Goal: Task Accomplishment & Management: Complete application form

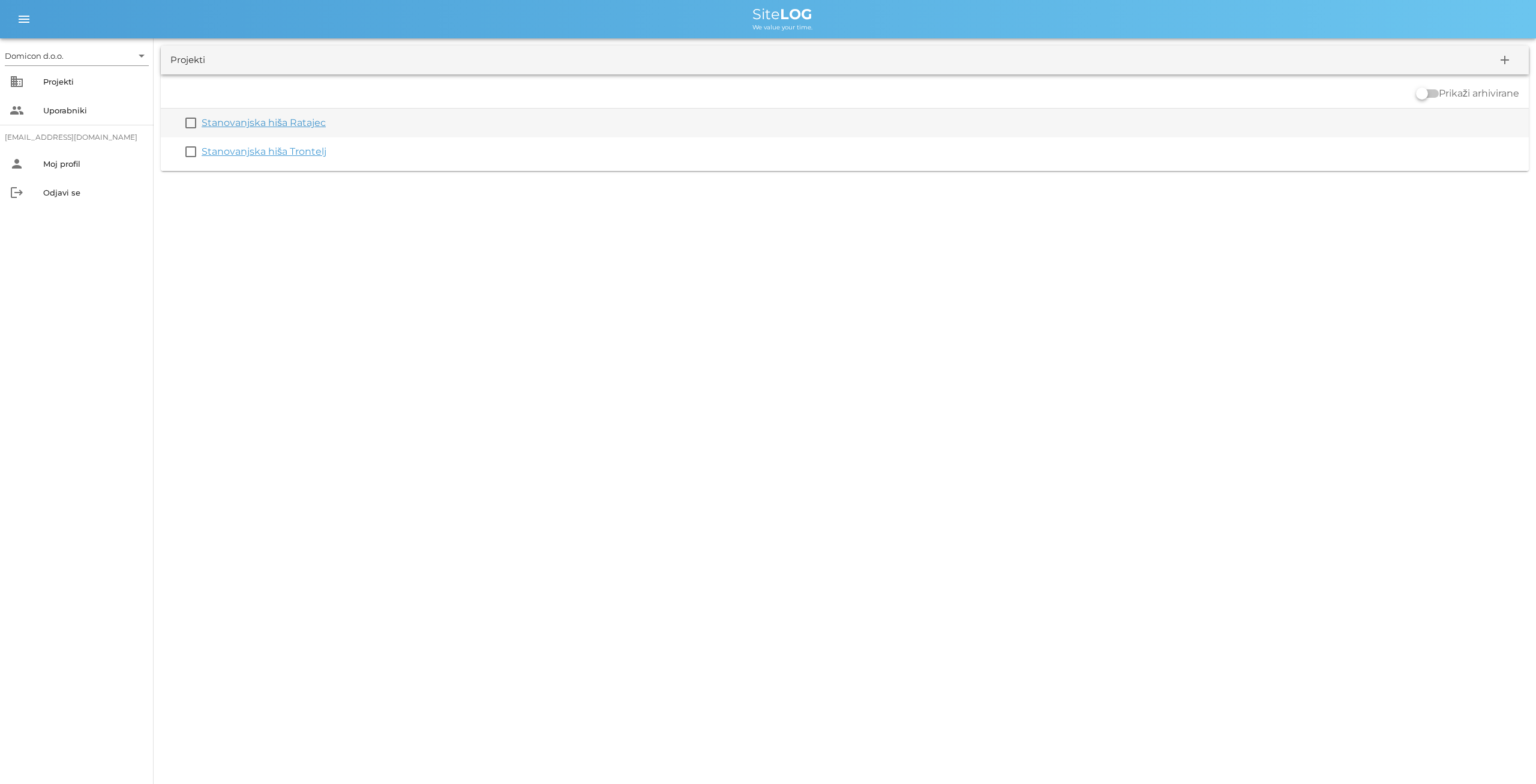
drag, startPoint x: 0, startPoint y: 0, endPoint x: 288, endPoint y: 124, distance: 313.6
click at [288, 124] on link "Stanovanjska hiša Ratajec" at bounding box center [263, 123] width 124 height 11
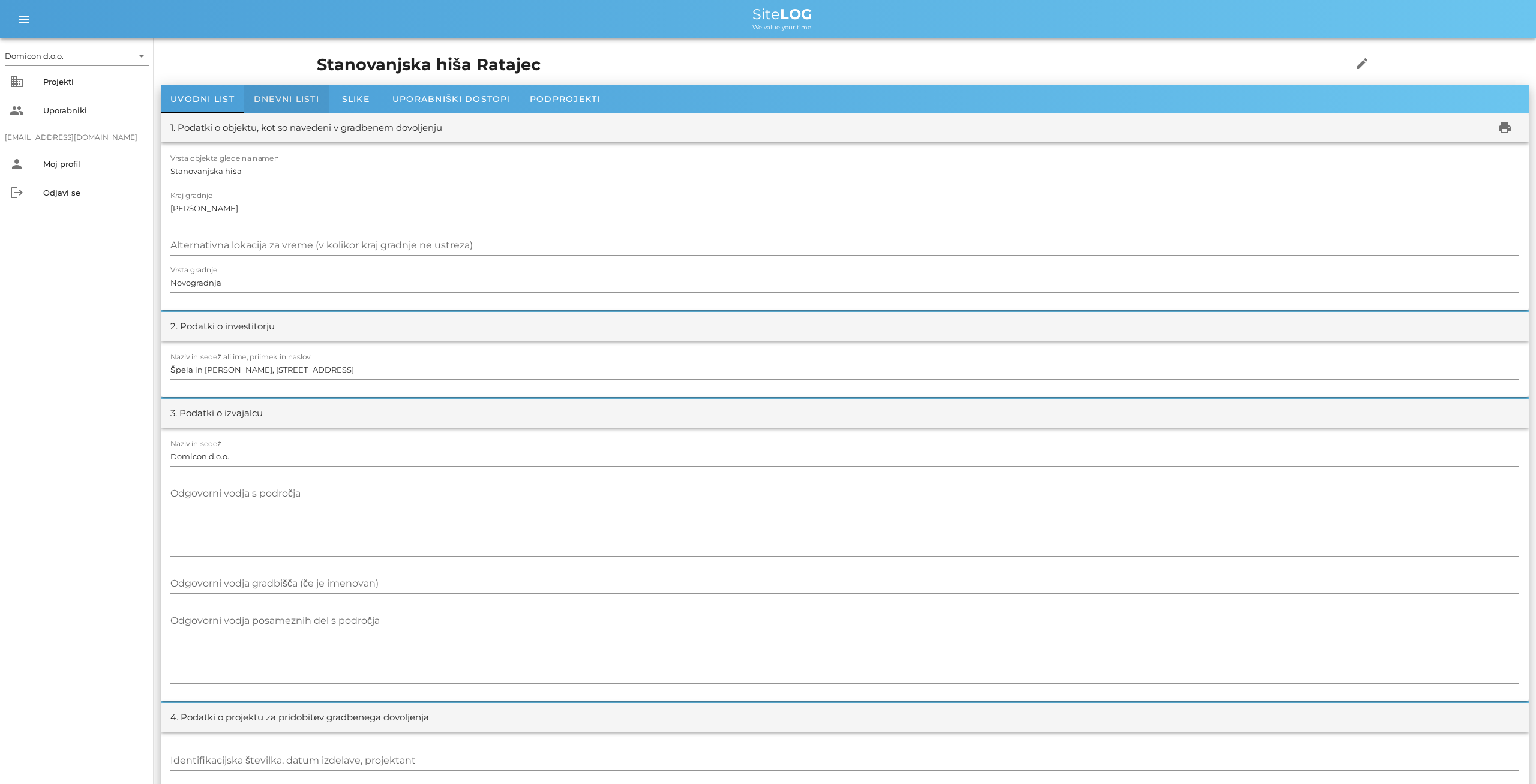
click at [300, 90] on div "Dnevni listi" at bounding box center [287, 99] width 85 height 29
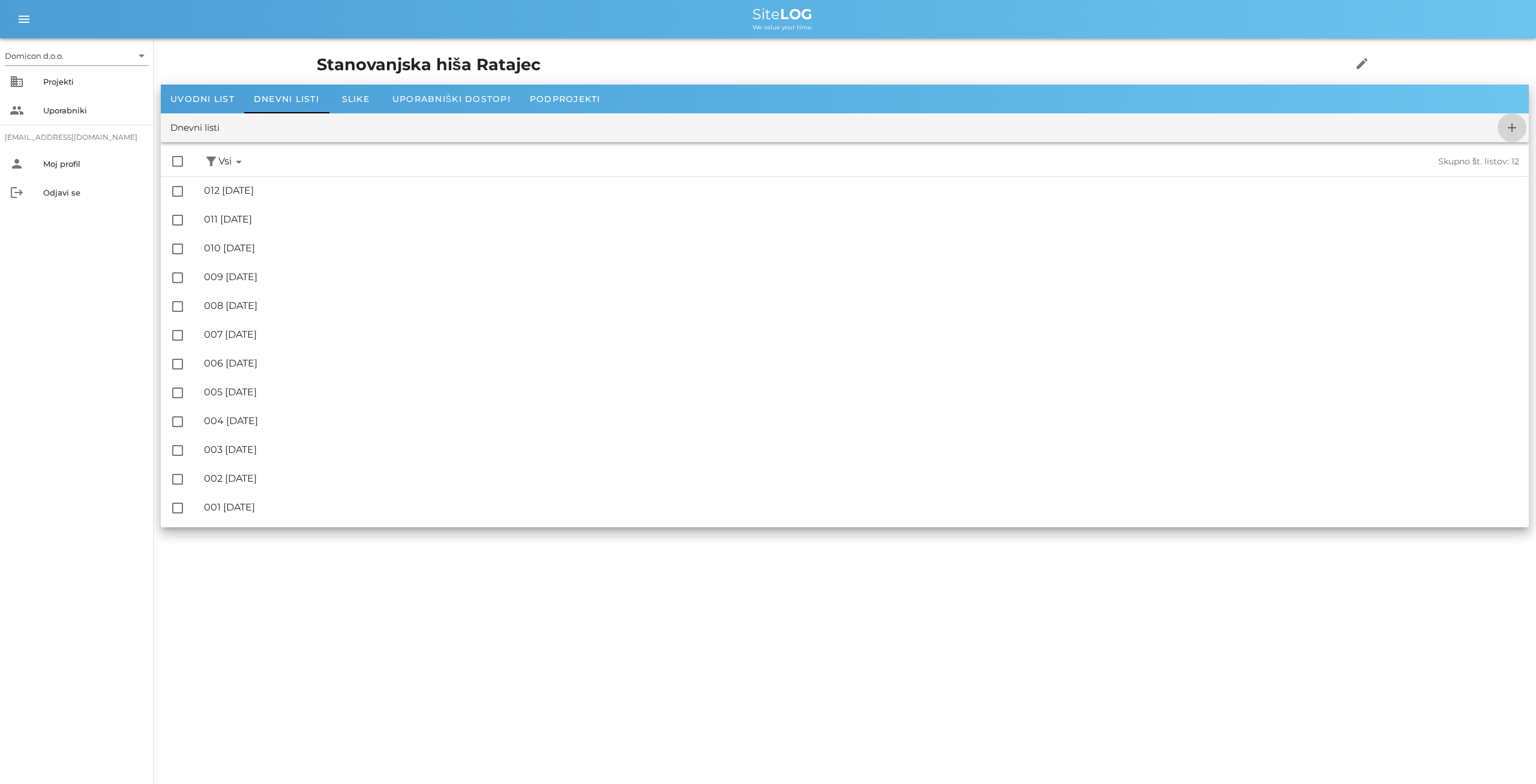
click at [1514, 129] on icon "add" at bounding box center [1512, 128] width 14 height 14
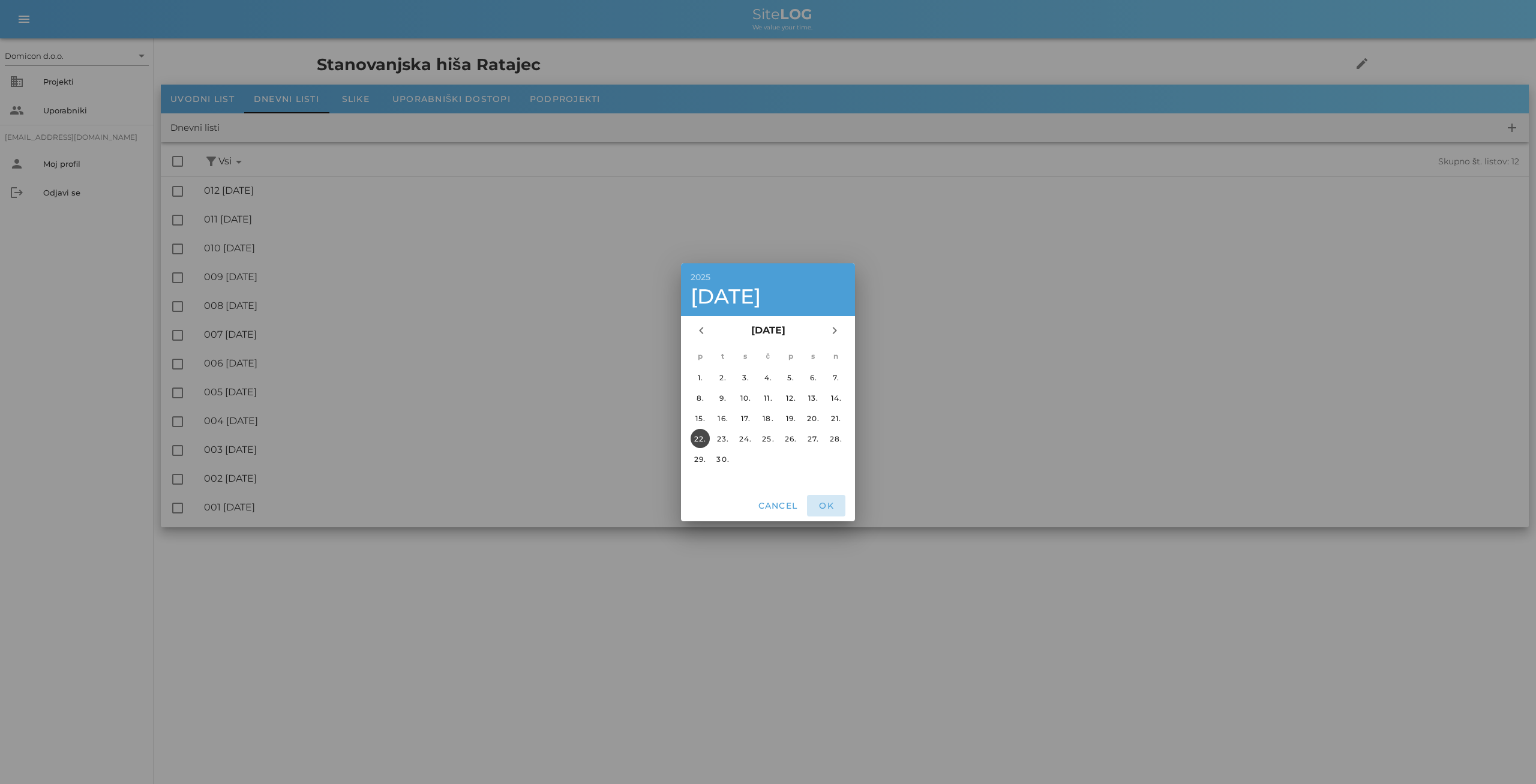
click at [827, 499] on button "OK" at bounding box center [827, 506] width 39 height 22
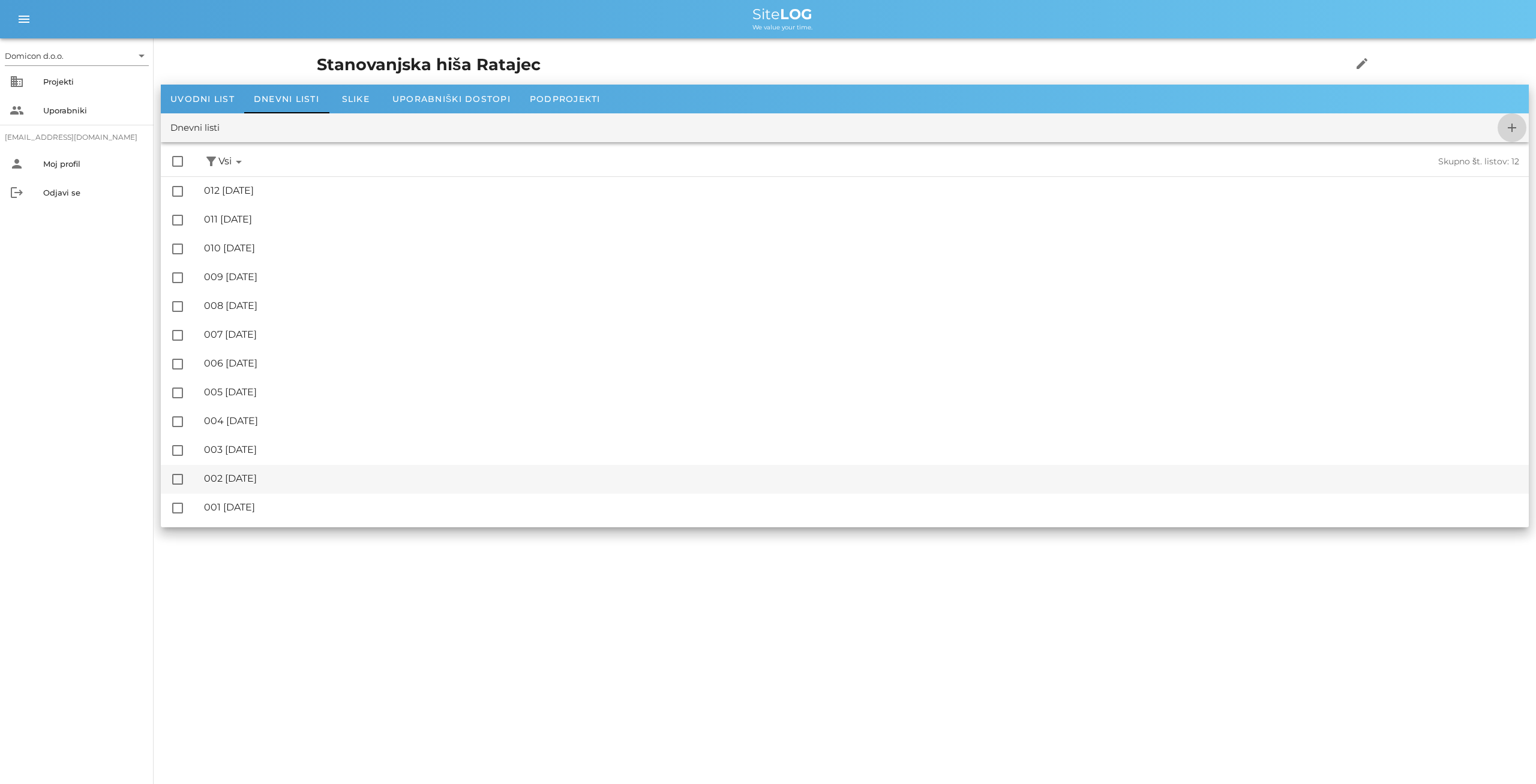
checkbox input "false"
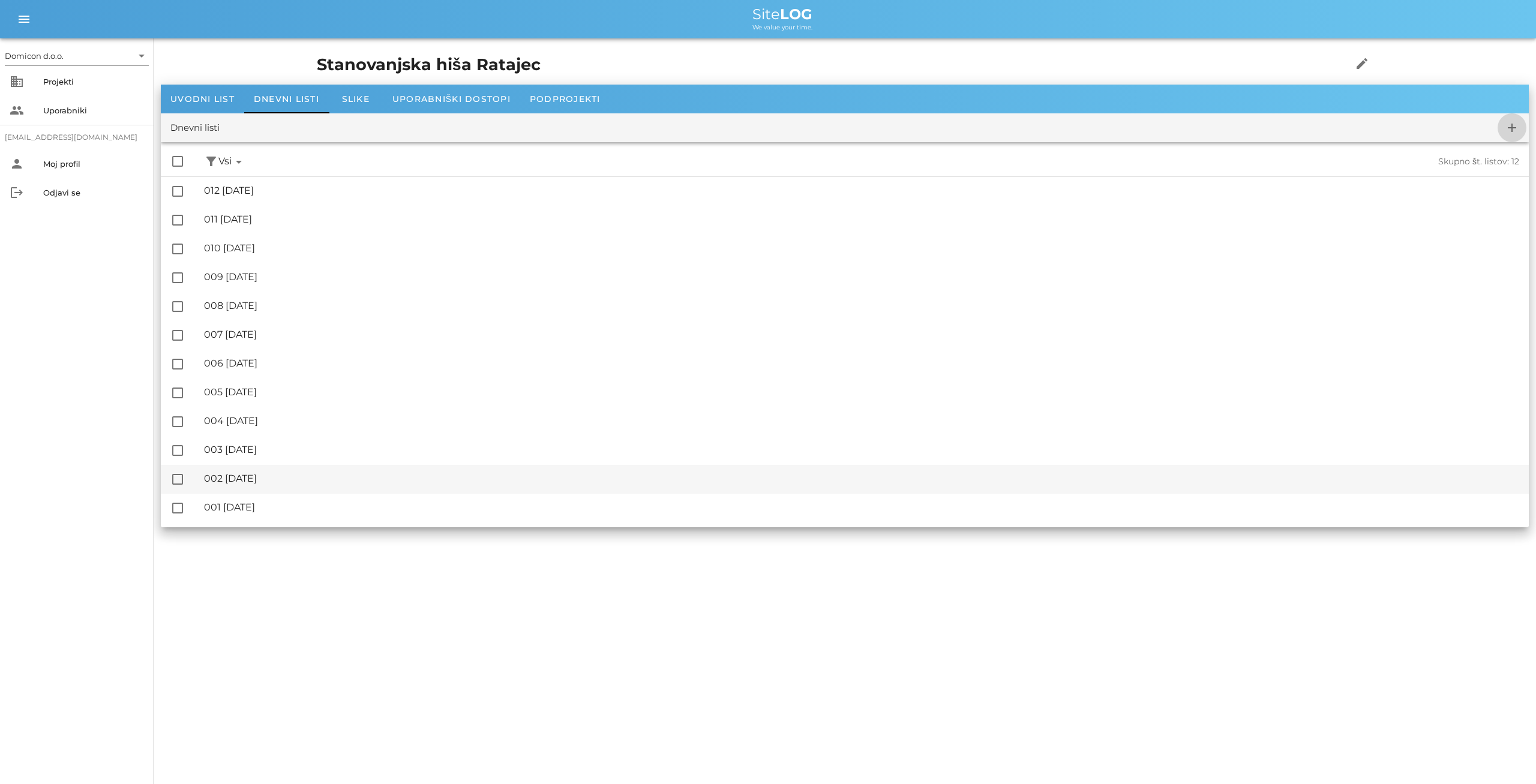
checkbox input "false"
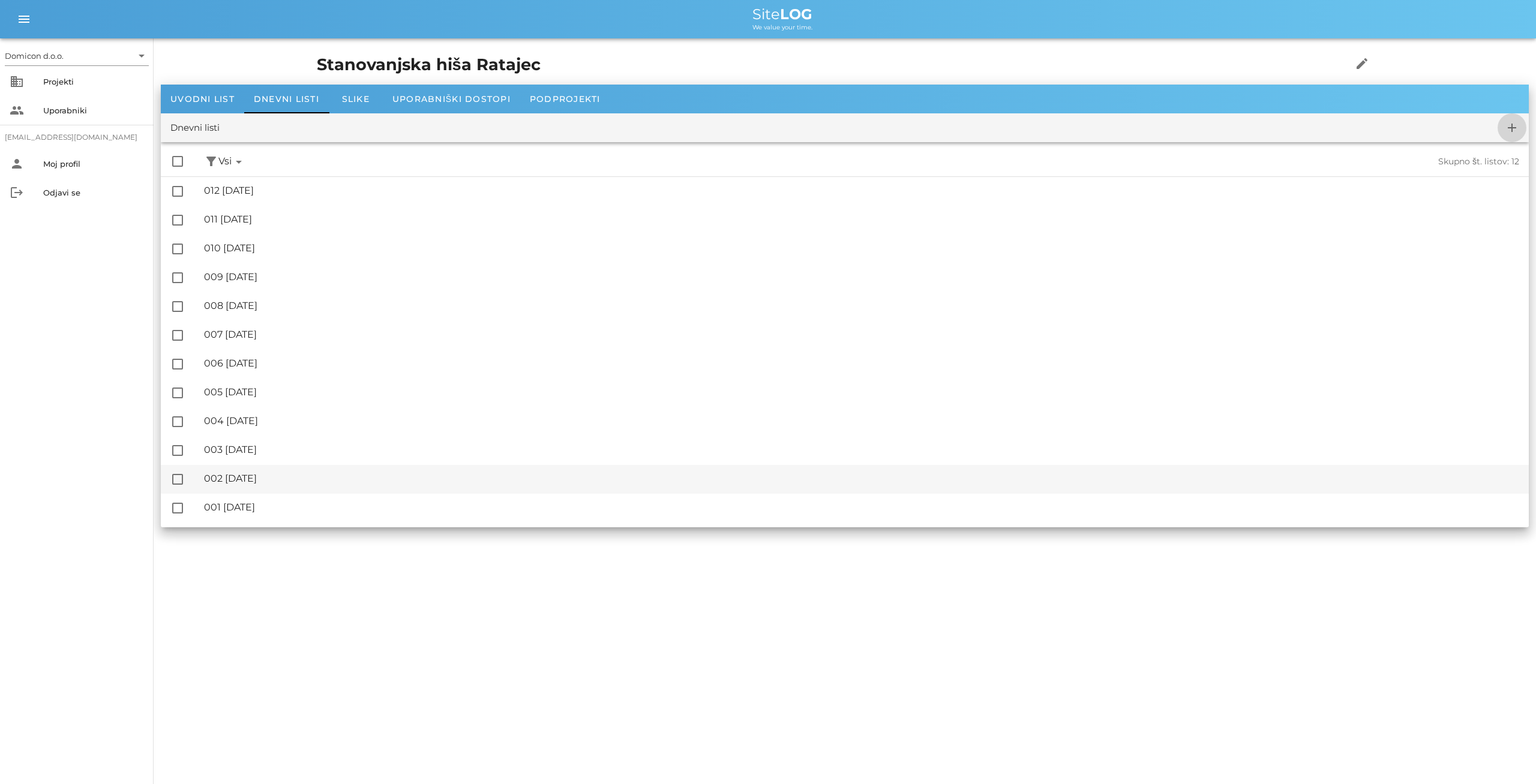
checkbox input "false"
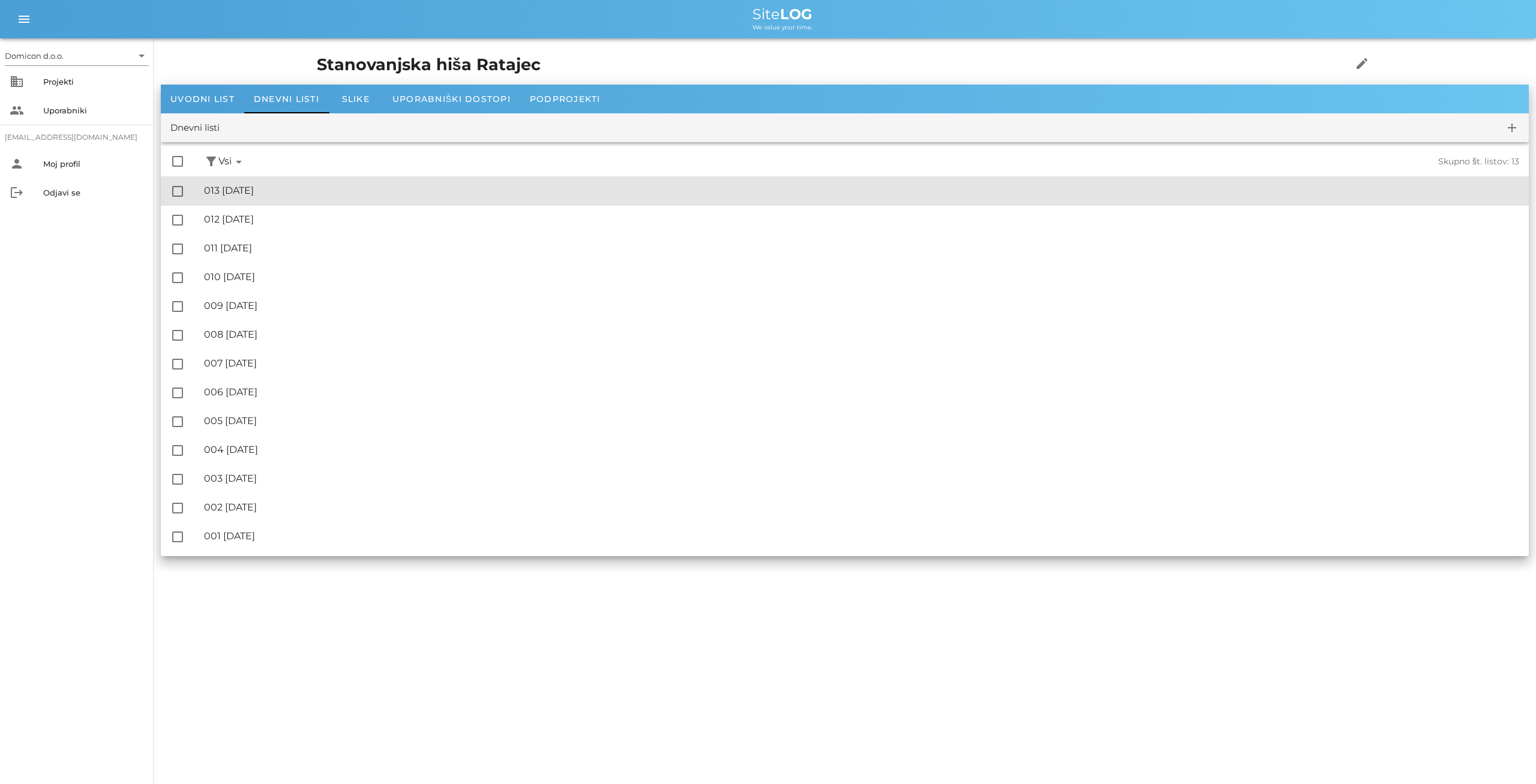
click at [299, 192] on div "🔏 013 [DATE]" at bounding box center [862, 191] width 1316 height 11
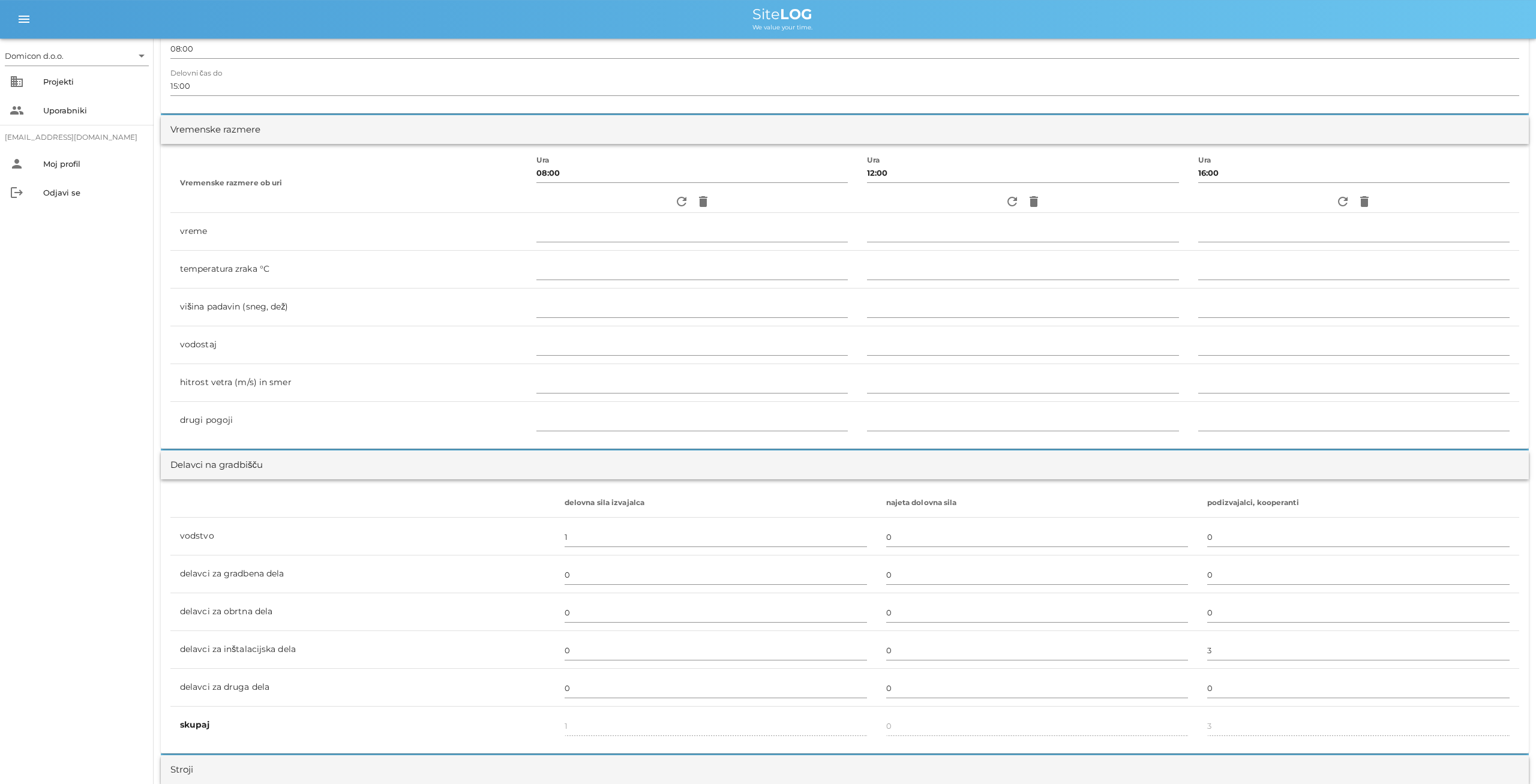
scroll to position [374, 0]
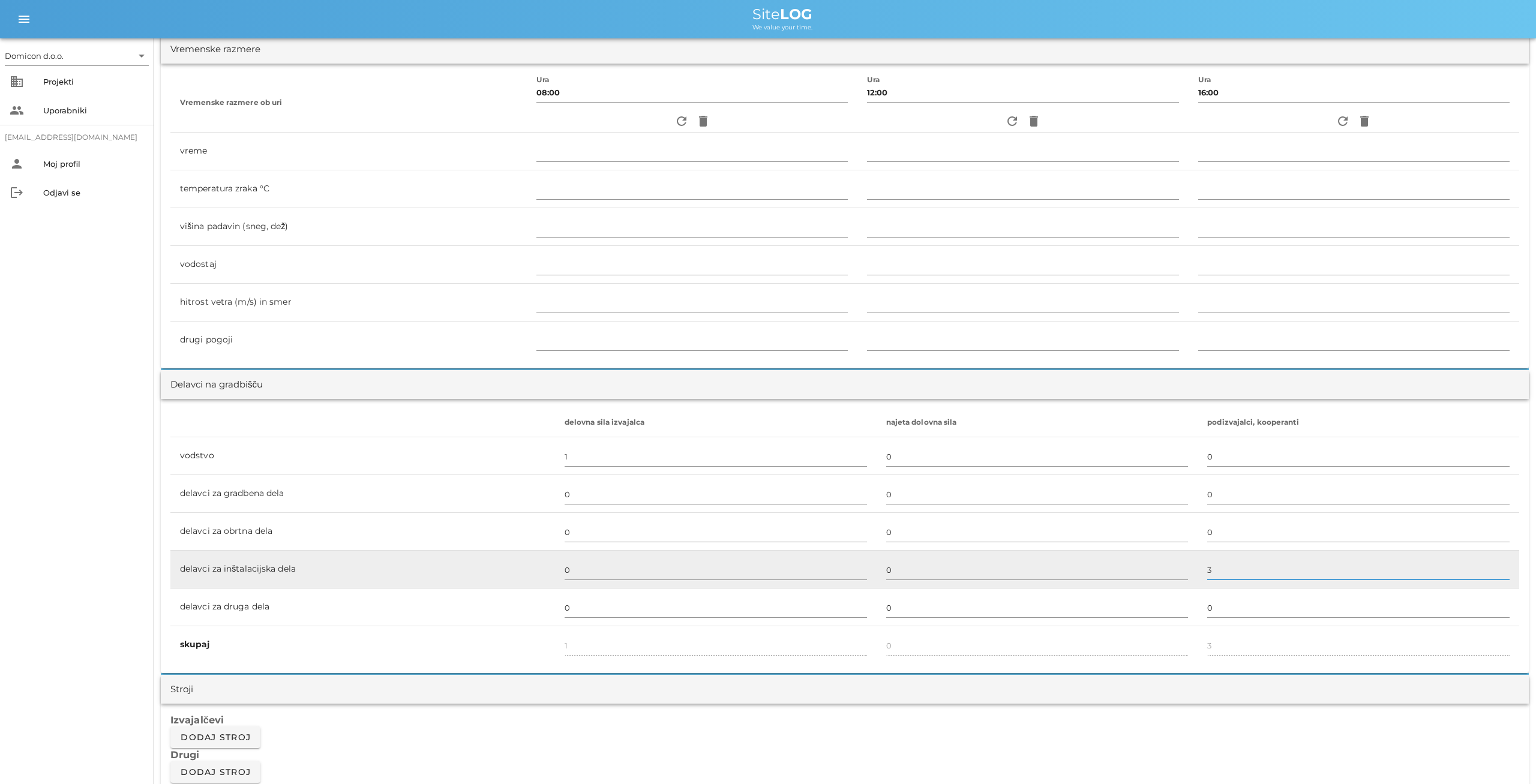
click at [1207, 573] on input "3" at bounding box center [1358, 570] width 303 height 19
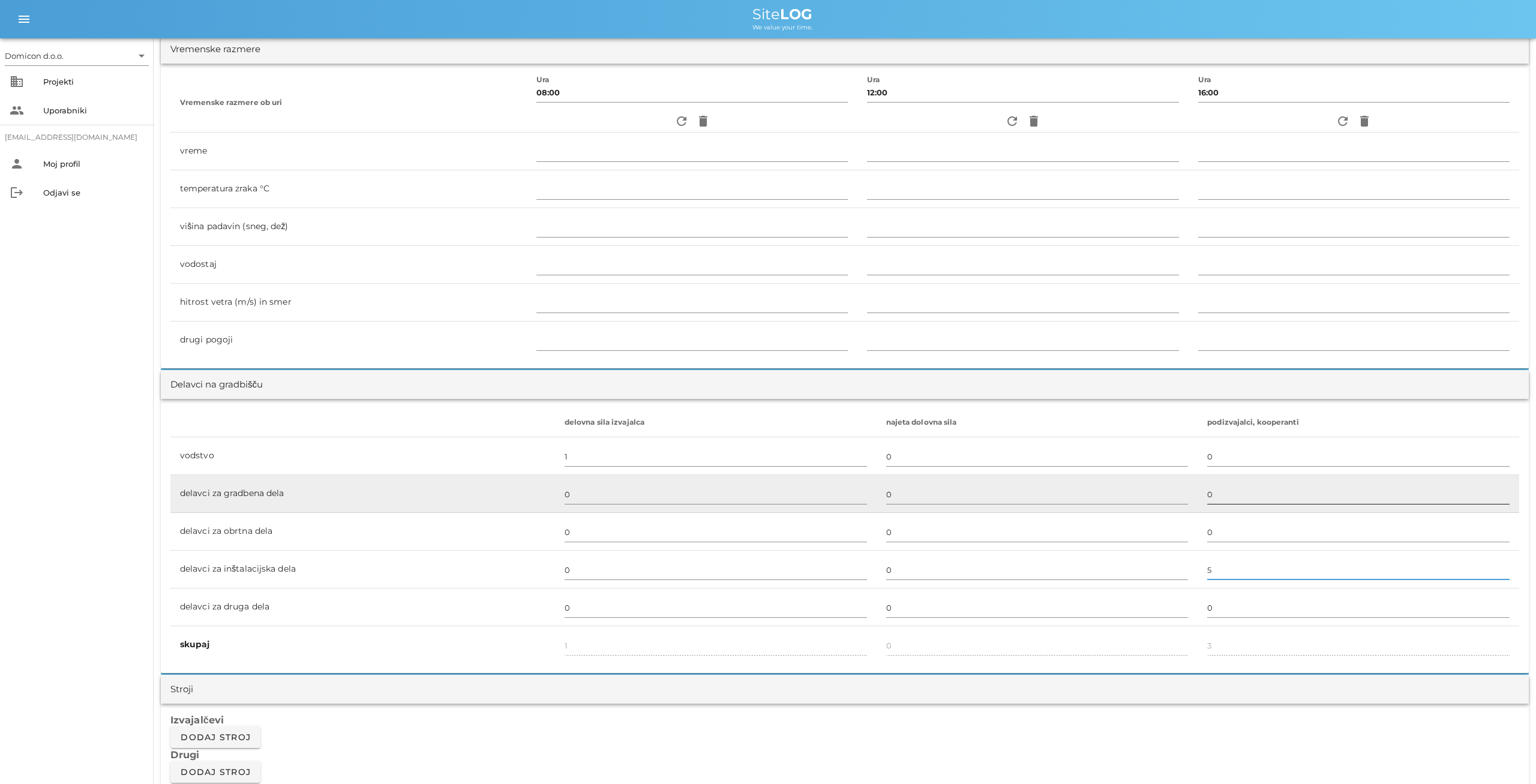
type input "5"
click at [1208, 506] on div at bounding box center [1358, 508] width 303 height 8
click at [1207, 497] on input "0" at bounding box center [1358, 494] width 303 height 19
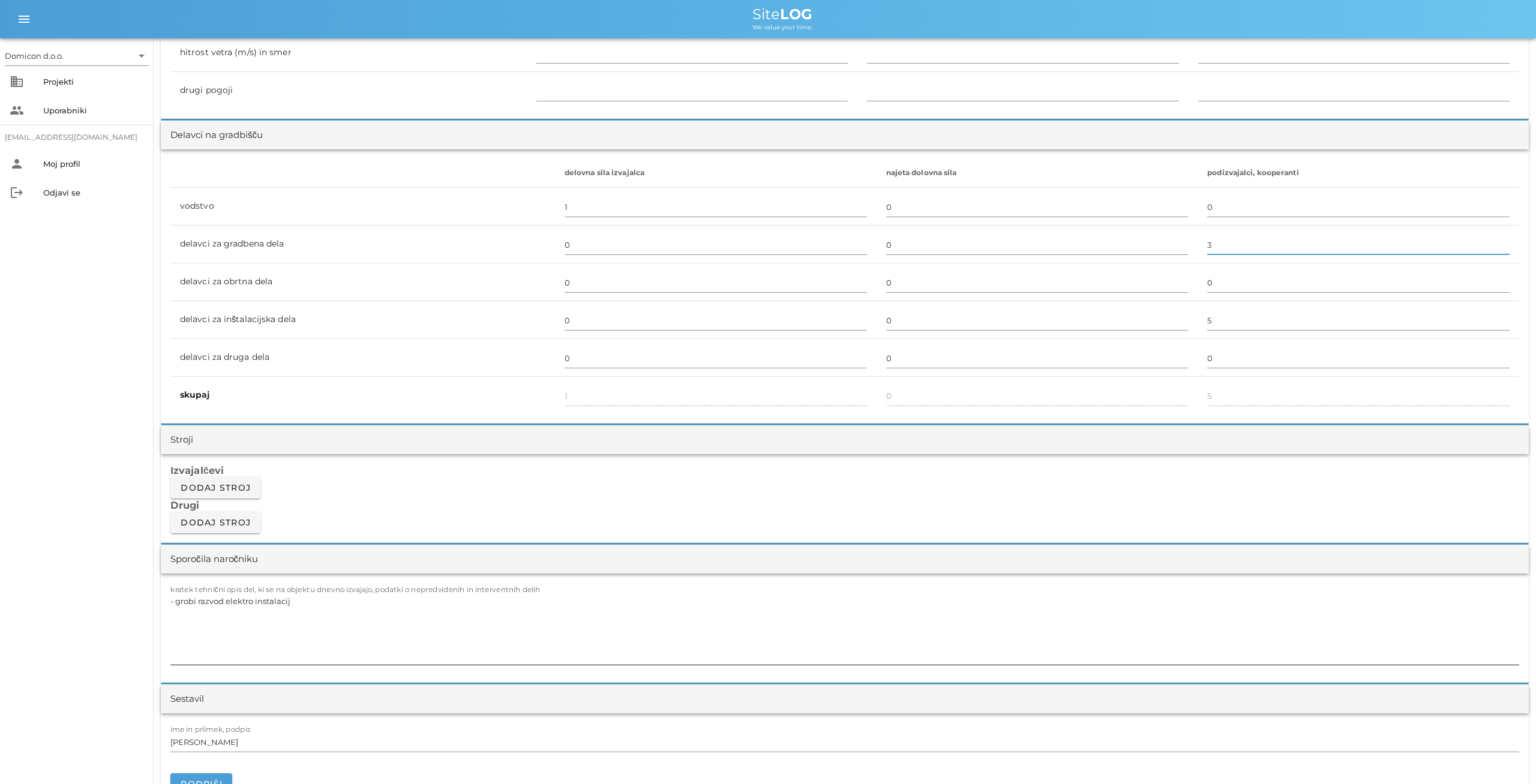
scroll to position [811, 0]
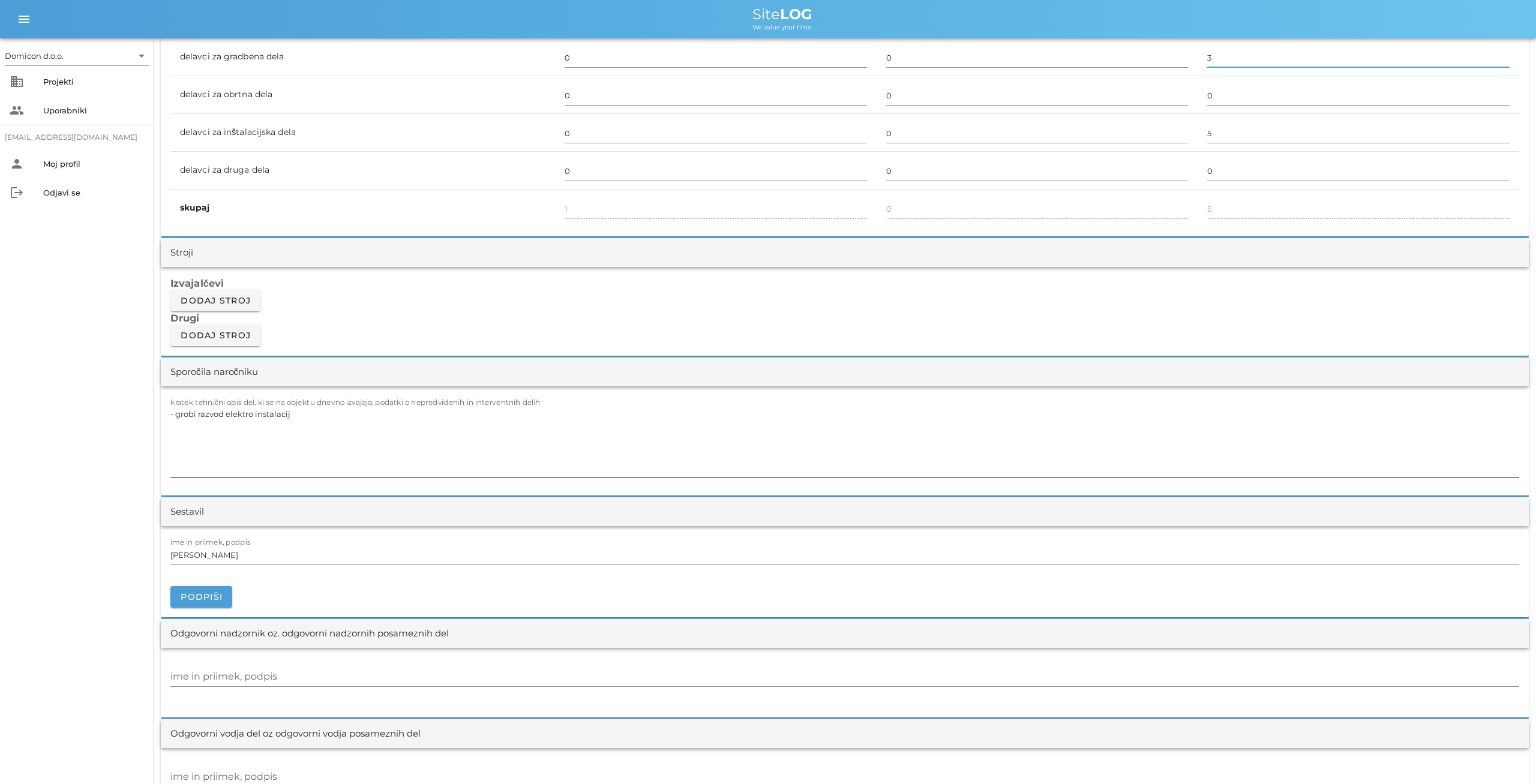
type input "3"
type input "8"
click at [290, 414] on textarea "- grobi razvod elektro instalacij" at bounding box center [845, 442] width 1349 height 72
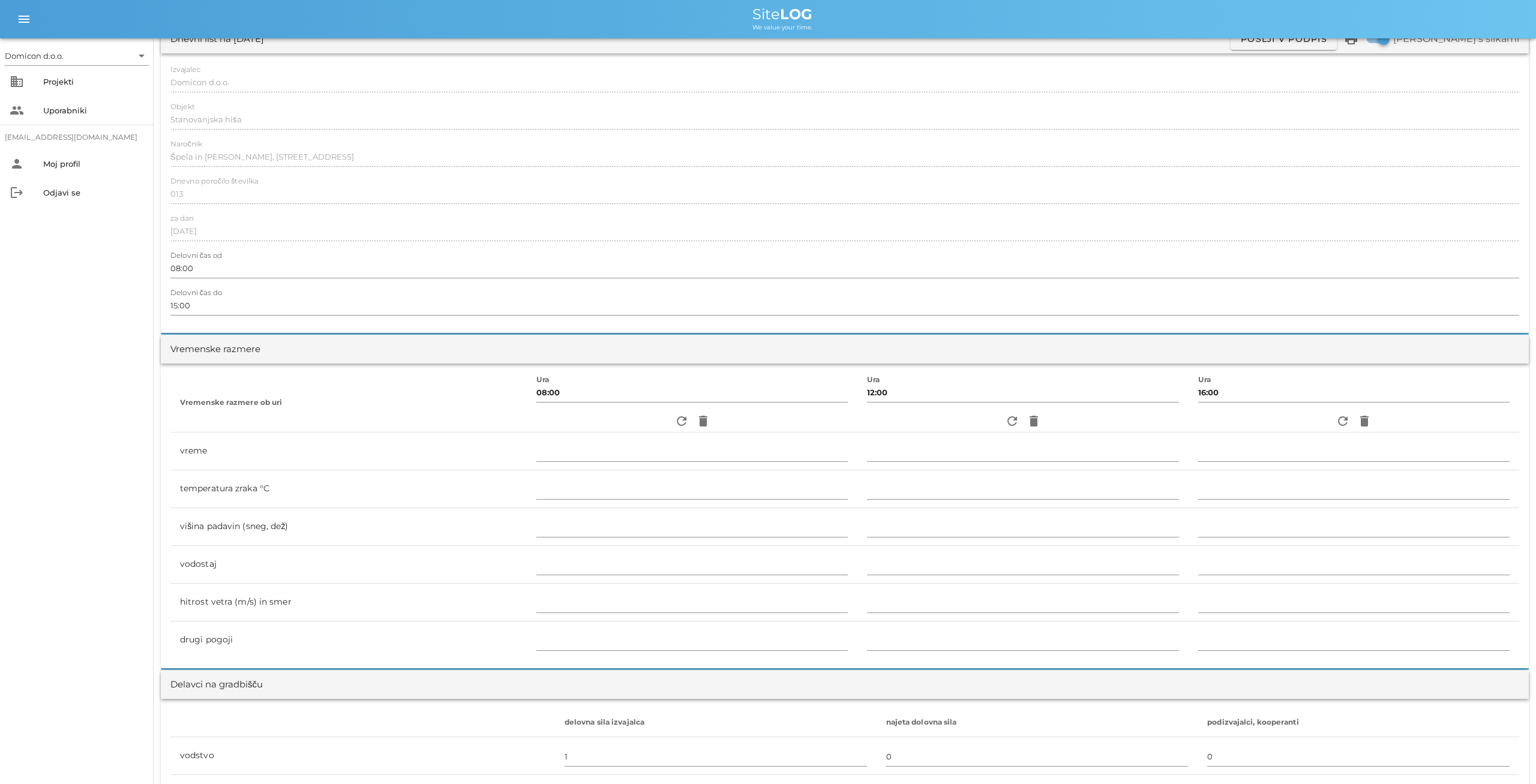
scroll to position [0, 0]
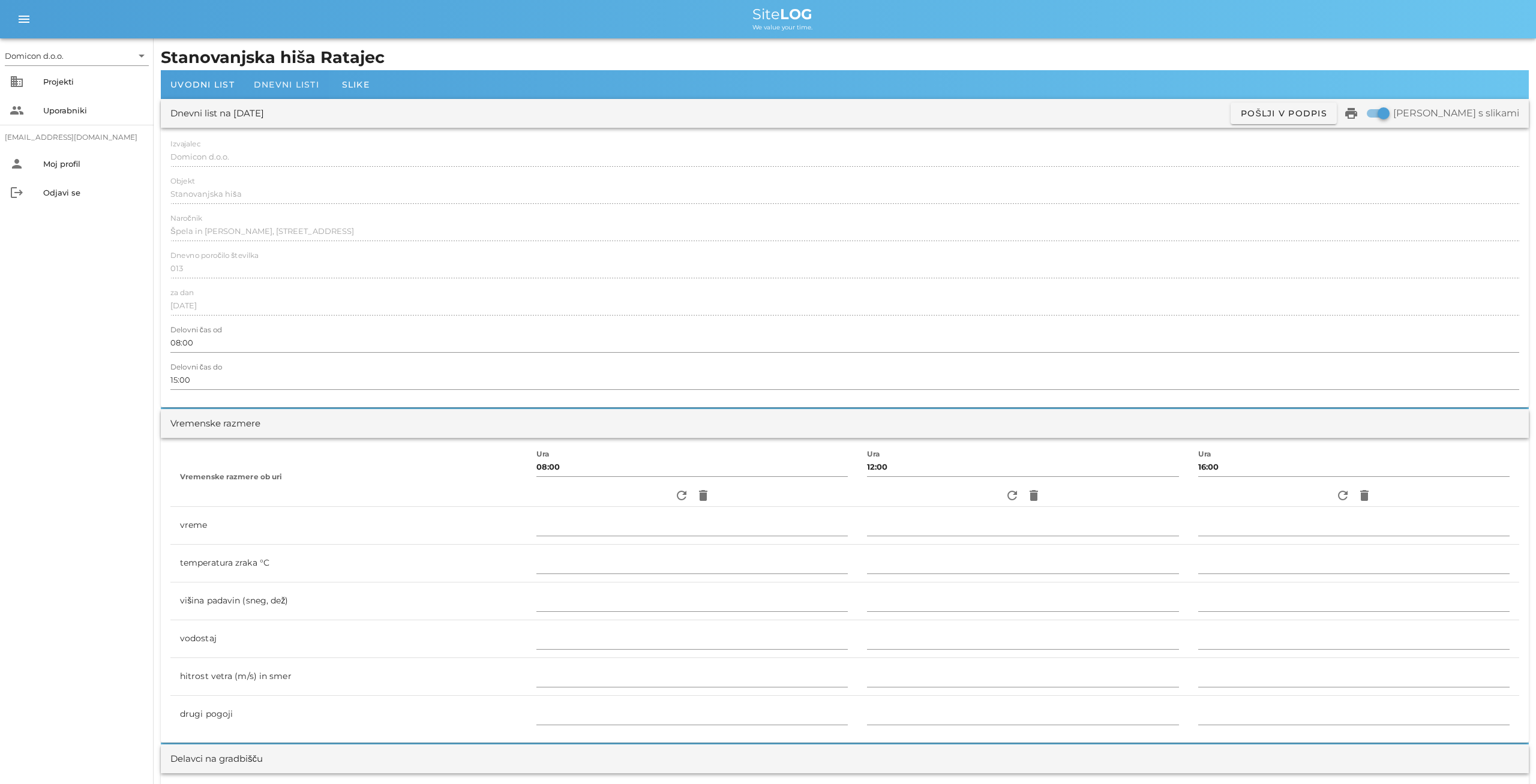
type textarea "- grobi razvod elektro instalacij - izdelava strojnih ometov na hiši (postavite…"
click at [280, 84] on span "Dnevni listi" at bounding box center [286, 84] width 65 height 11
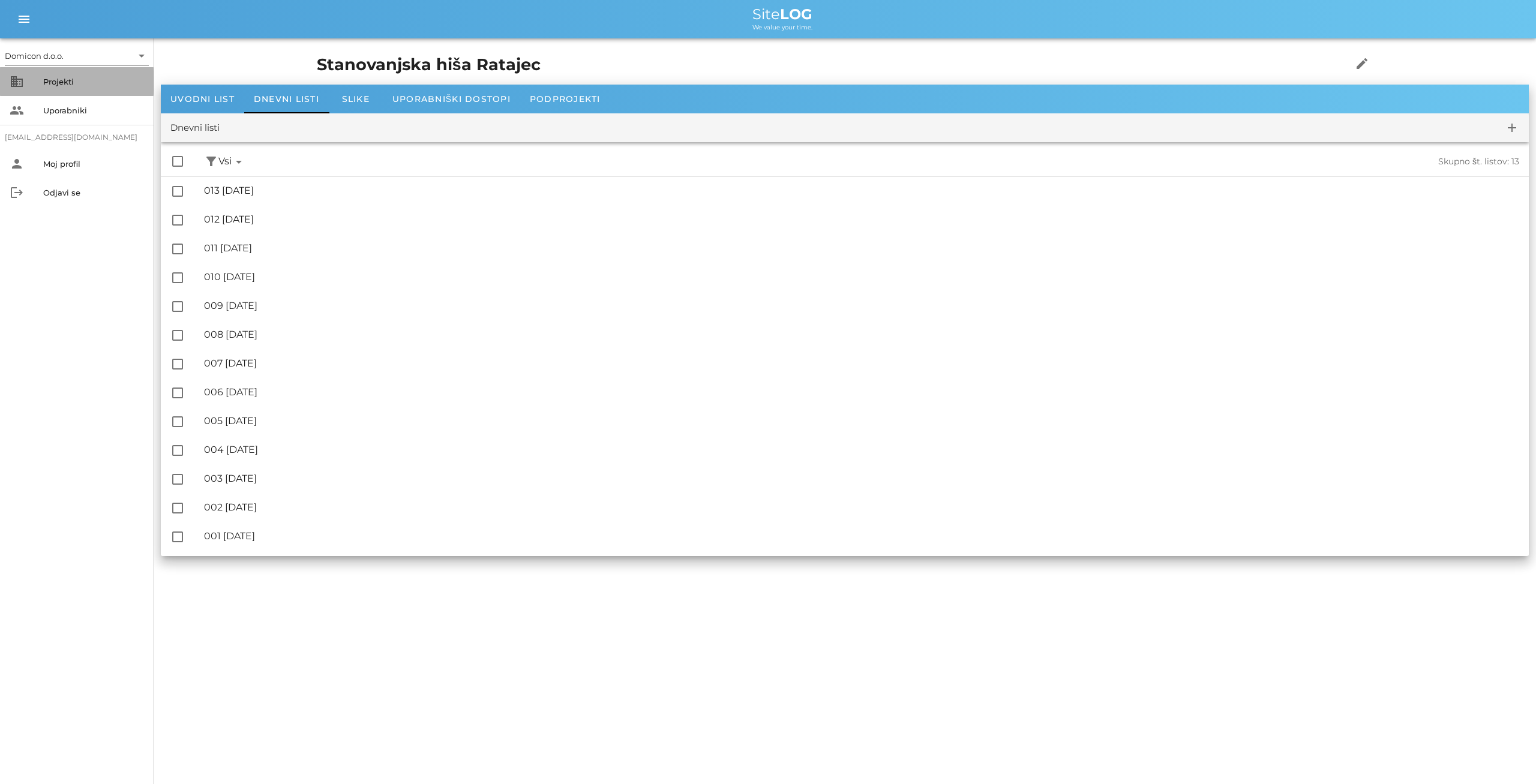
click at [82, 84] on div "Projekti" at bounding box center [93, 81] width 101 height 9
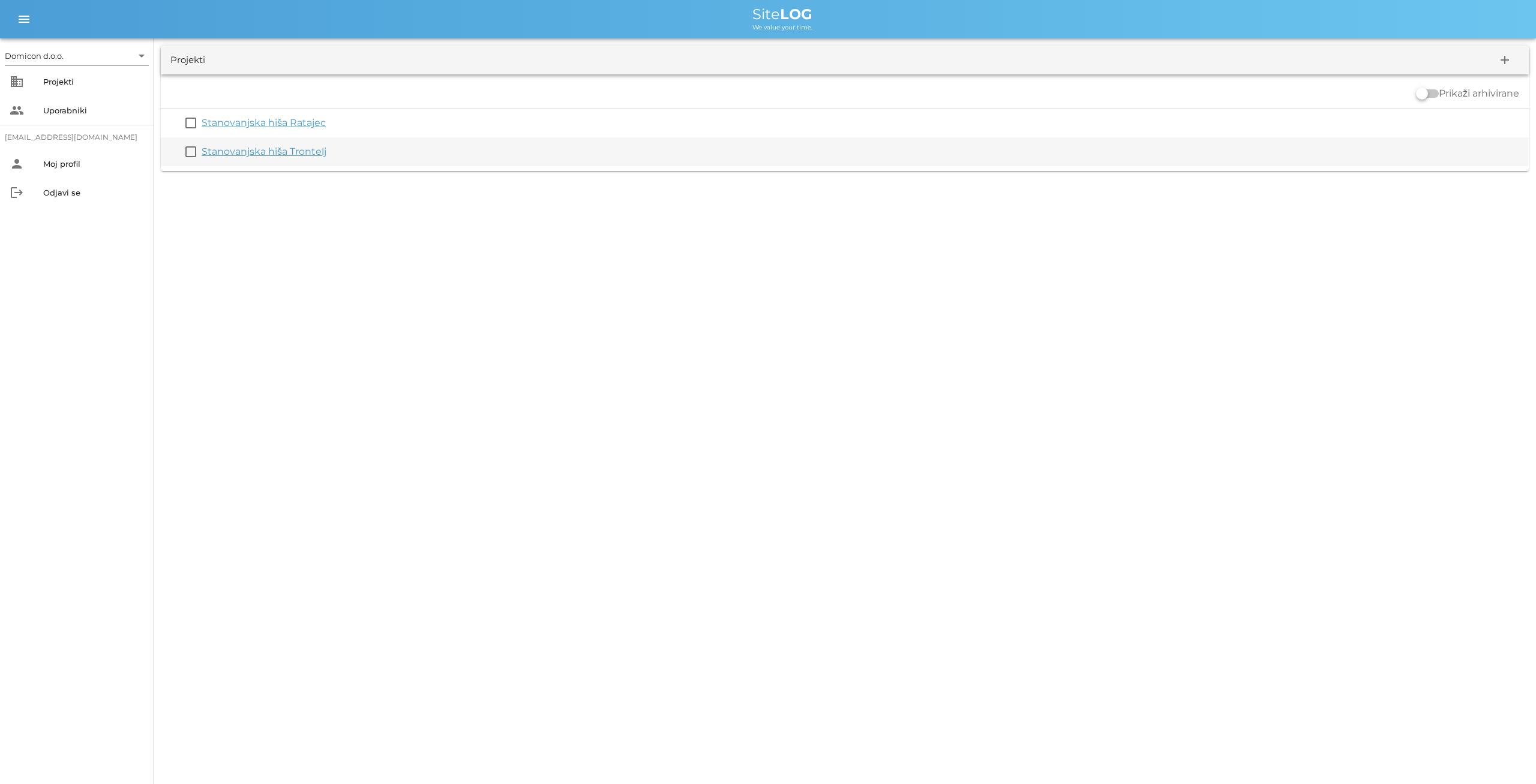
click at [262, 153] on link "Stanovanjska hiša Trontelj" at bounding box center [264, 151] width 125 height 11
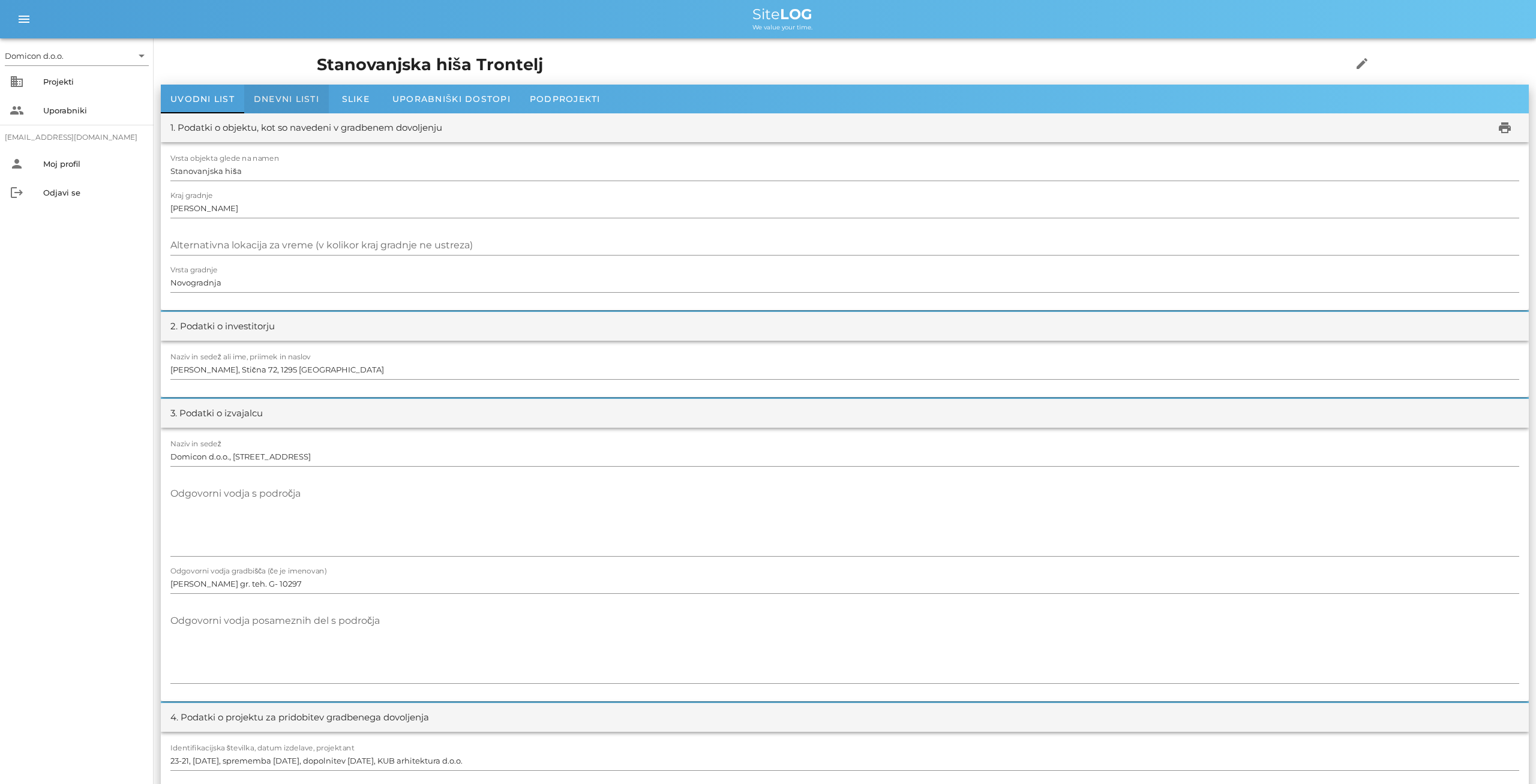
click at [284, 108] on div "Dnevni listi" at bounding box center [287, 99] width 85 height 29
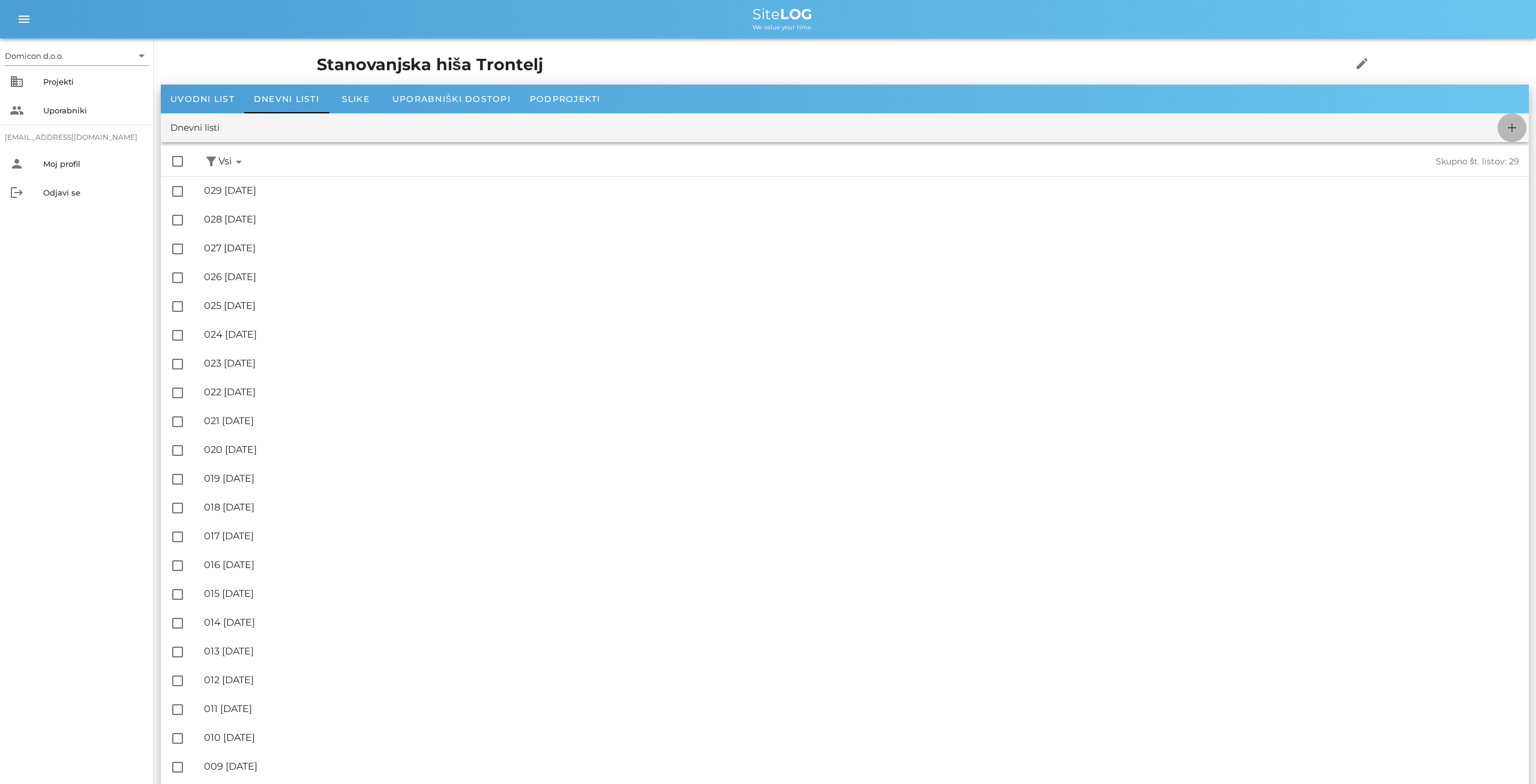
click at [1513, 123] on icon "add" at bounding box center [1512, 128] width 14 height 14
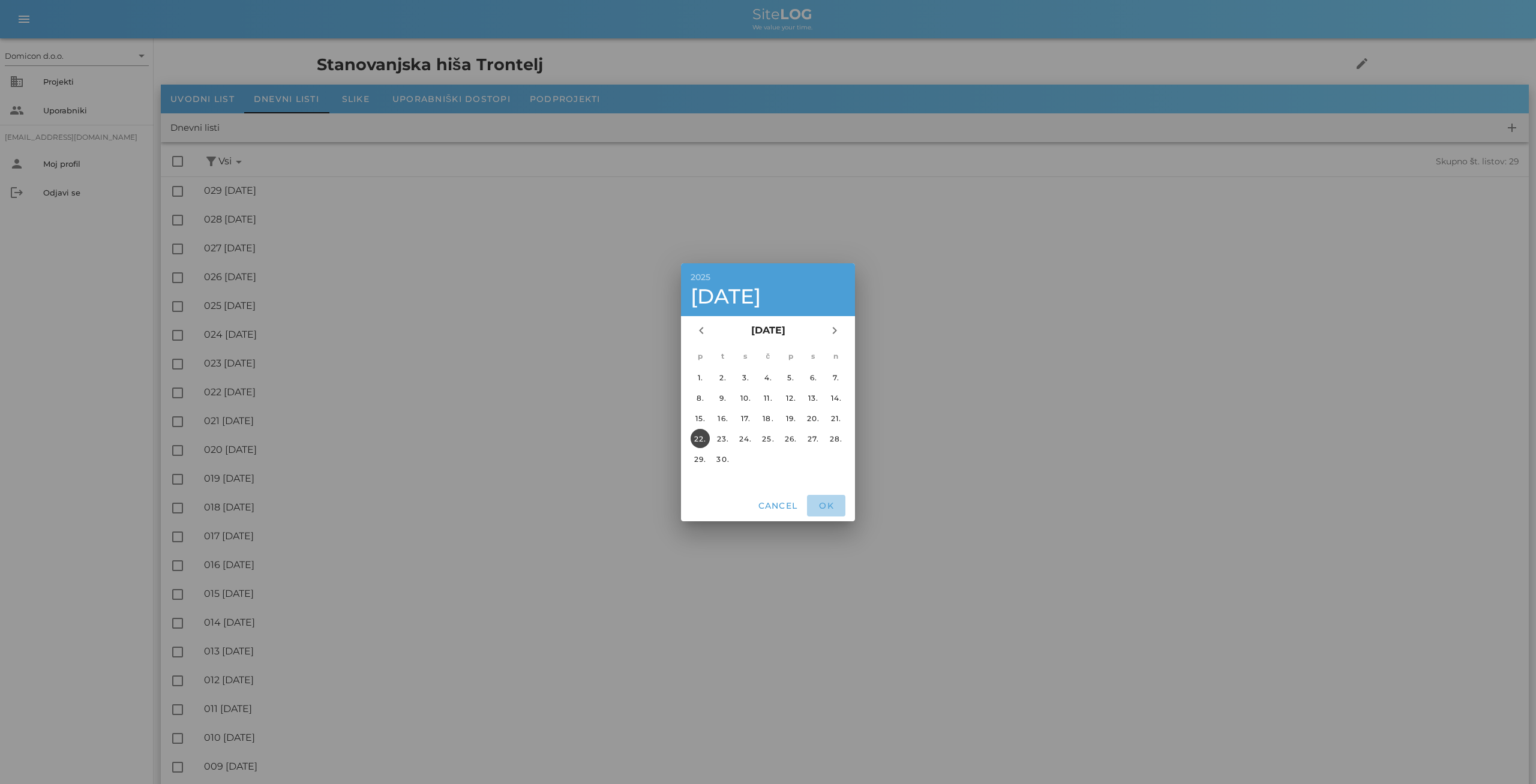
click at [828, 506] on span "OK" at bounding box center [826, 505] width 29 height 11
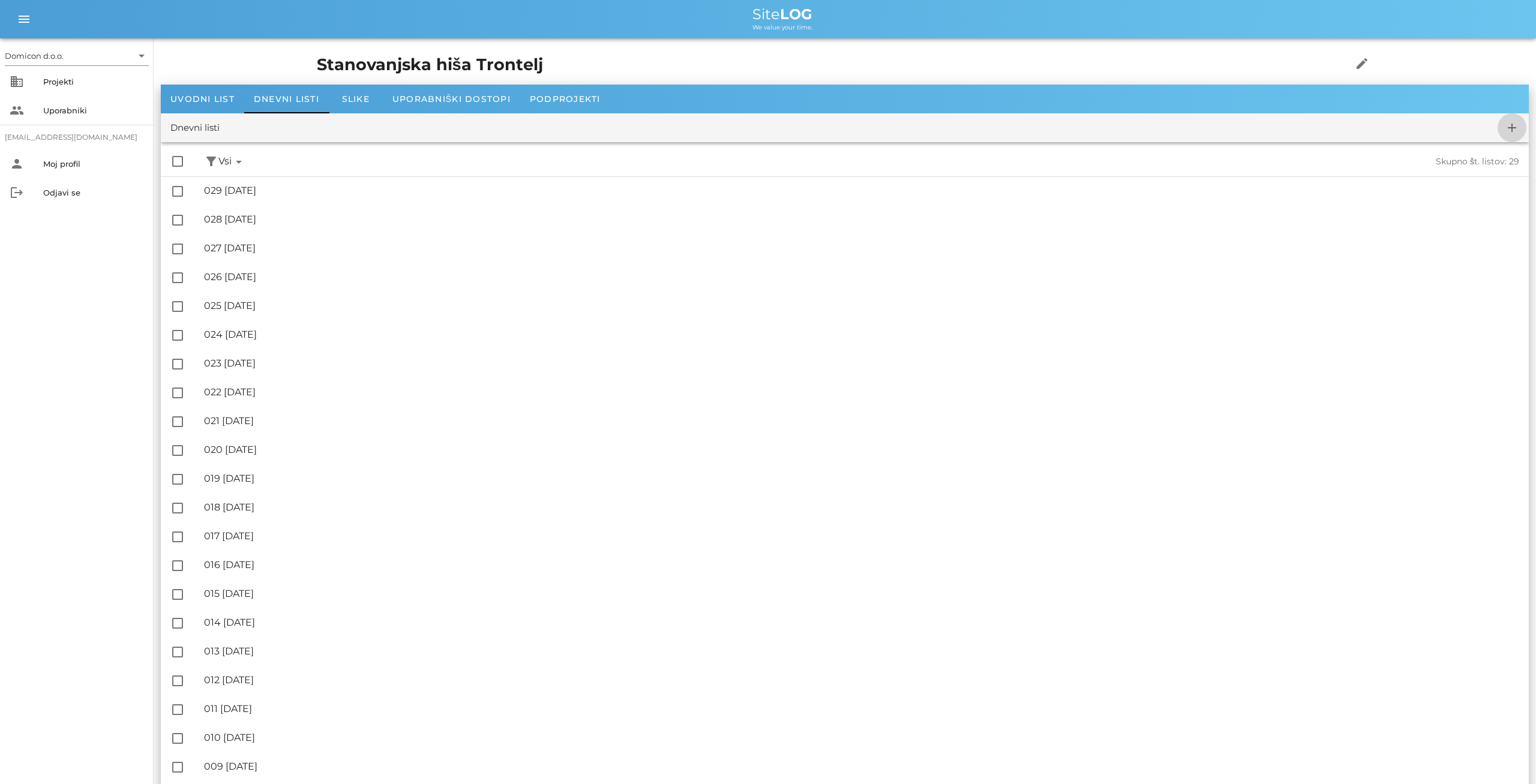
checkbox input "false"
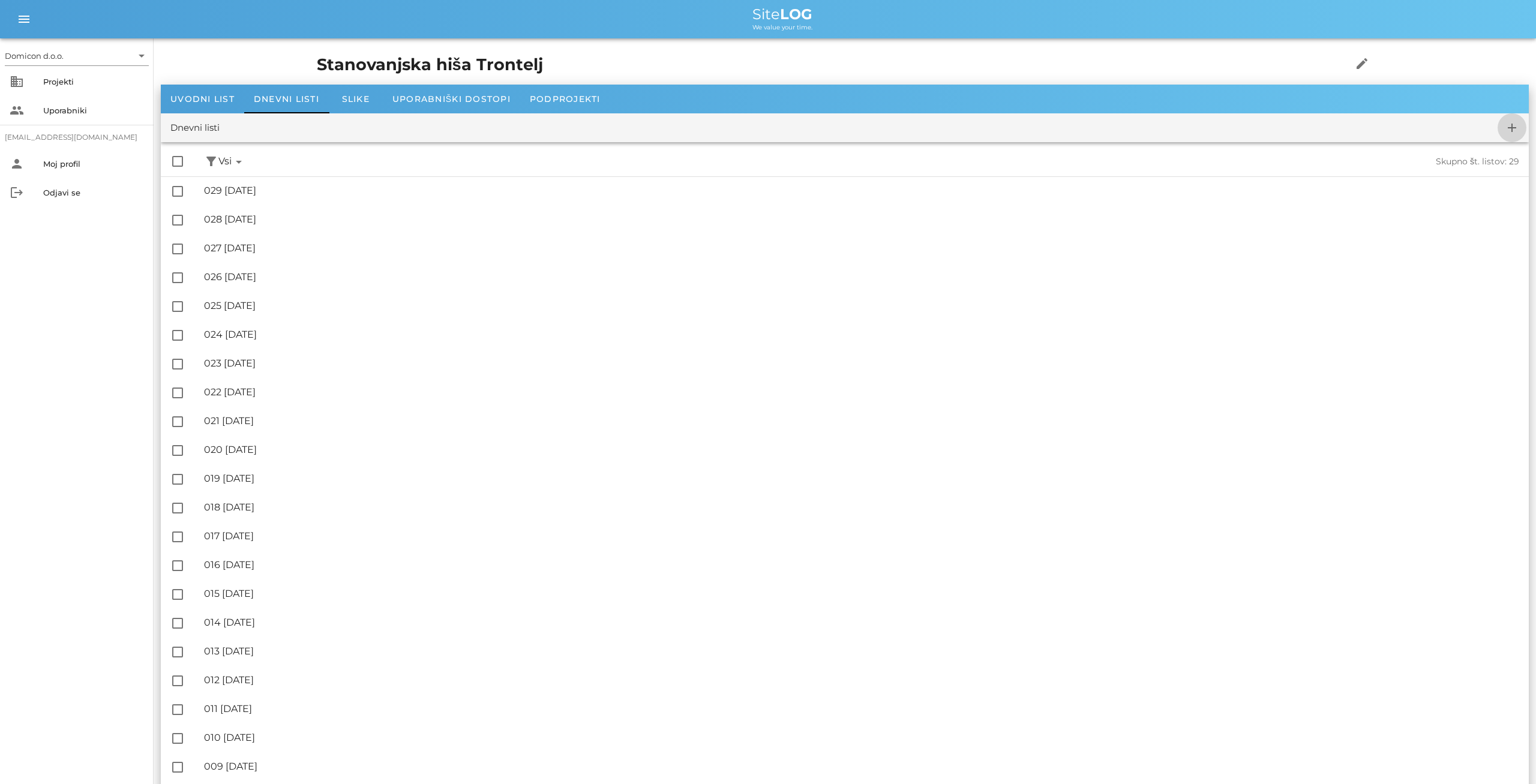
checkbox input "false"
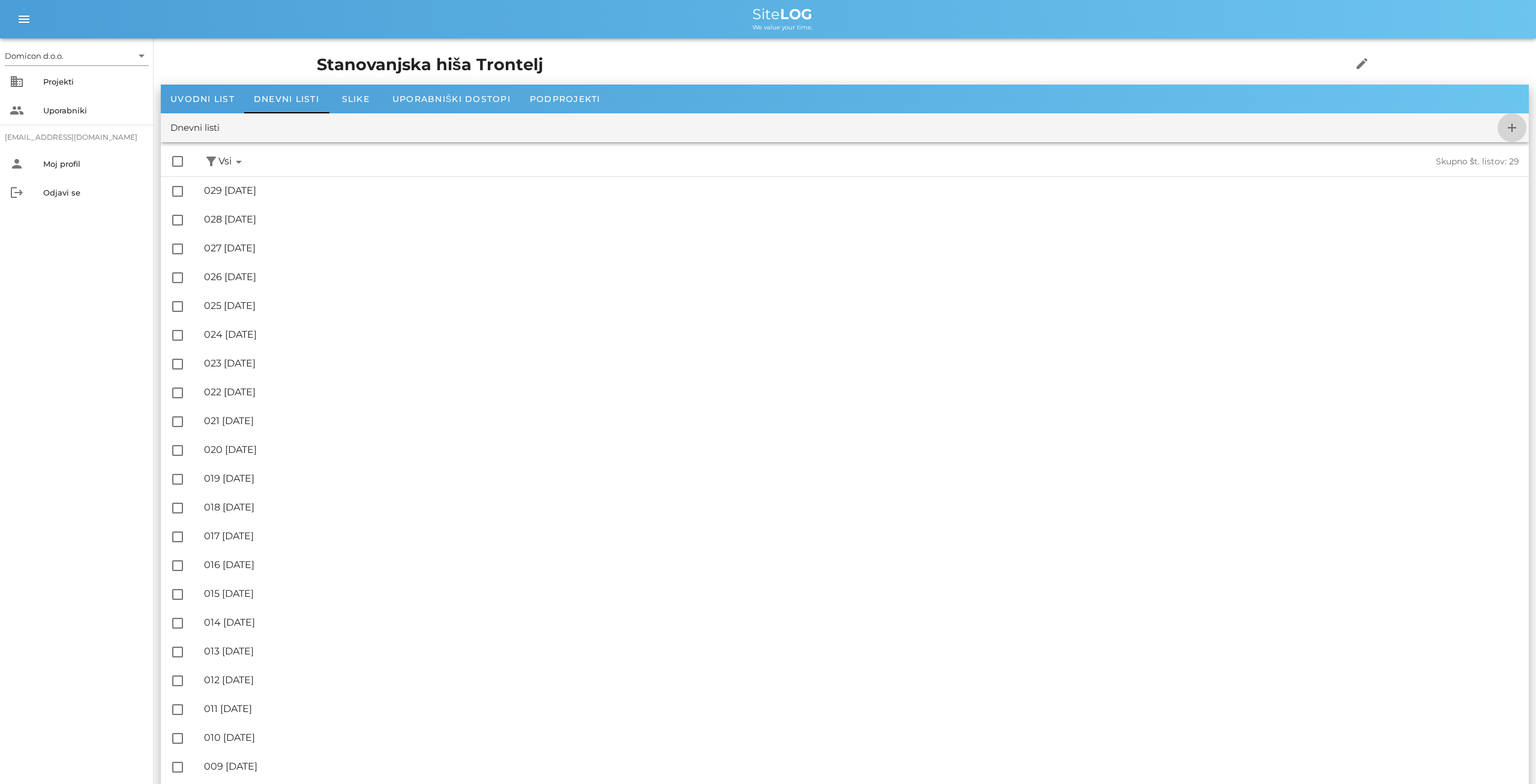
checkbox input "false"
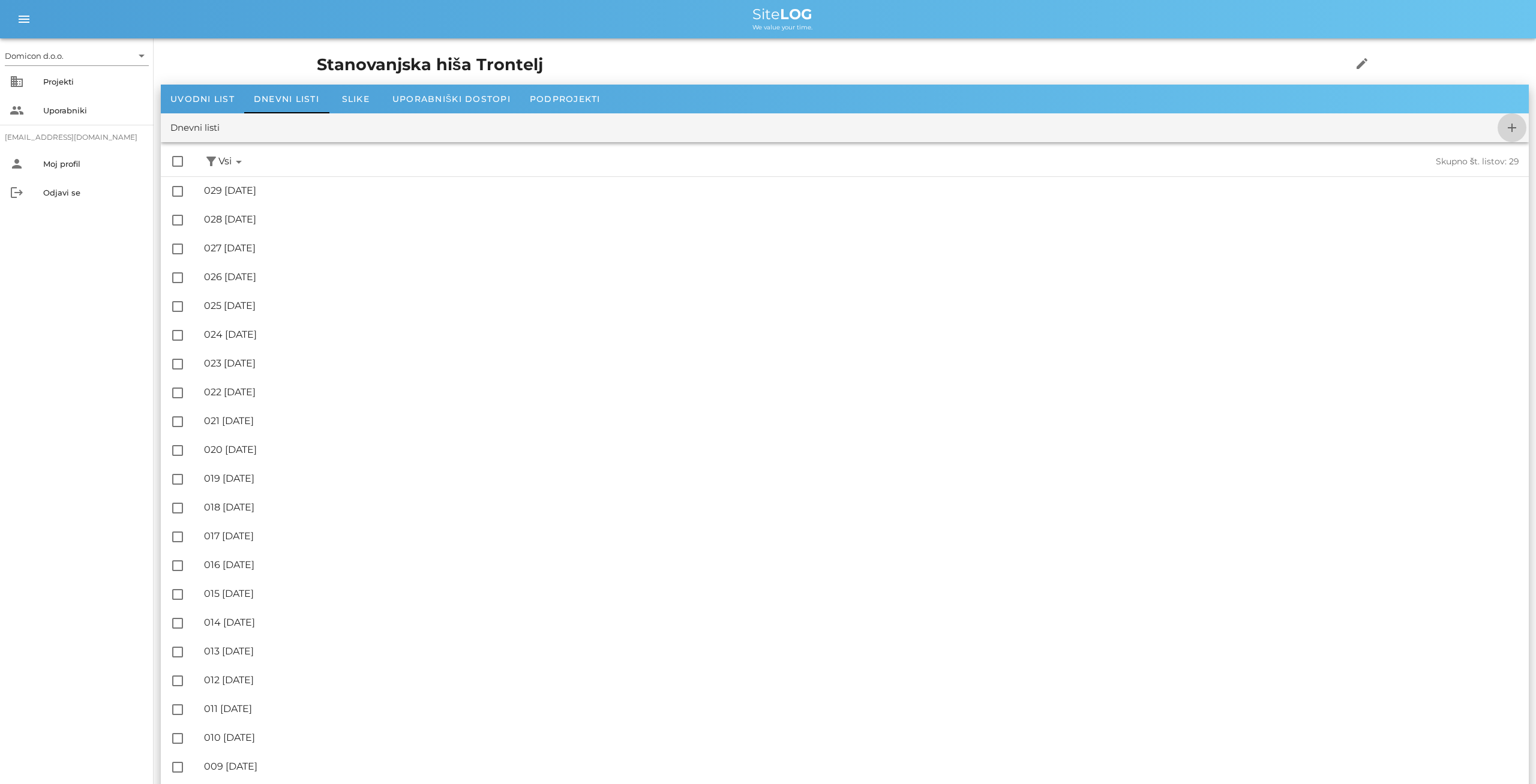
checkbox input "false"
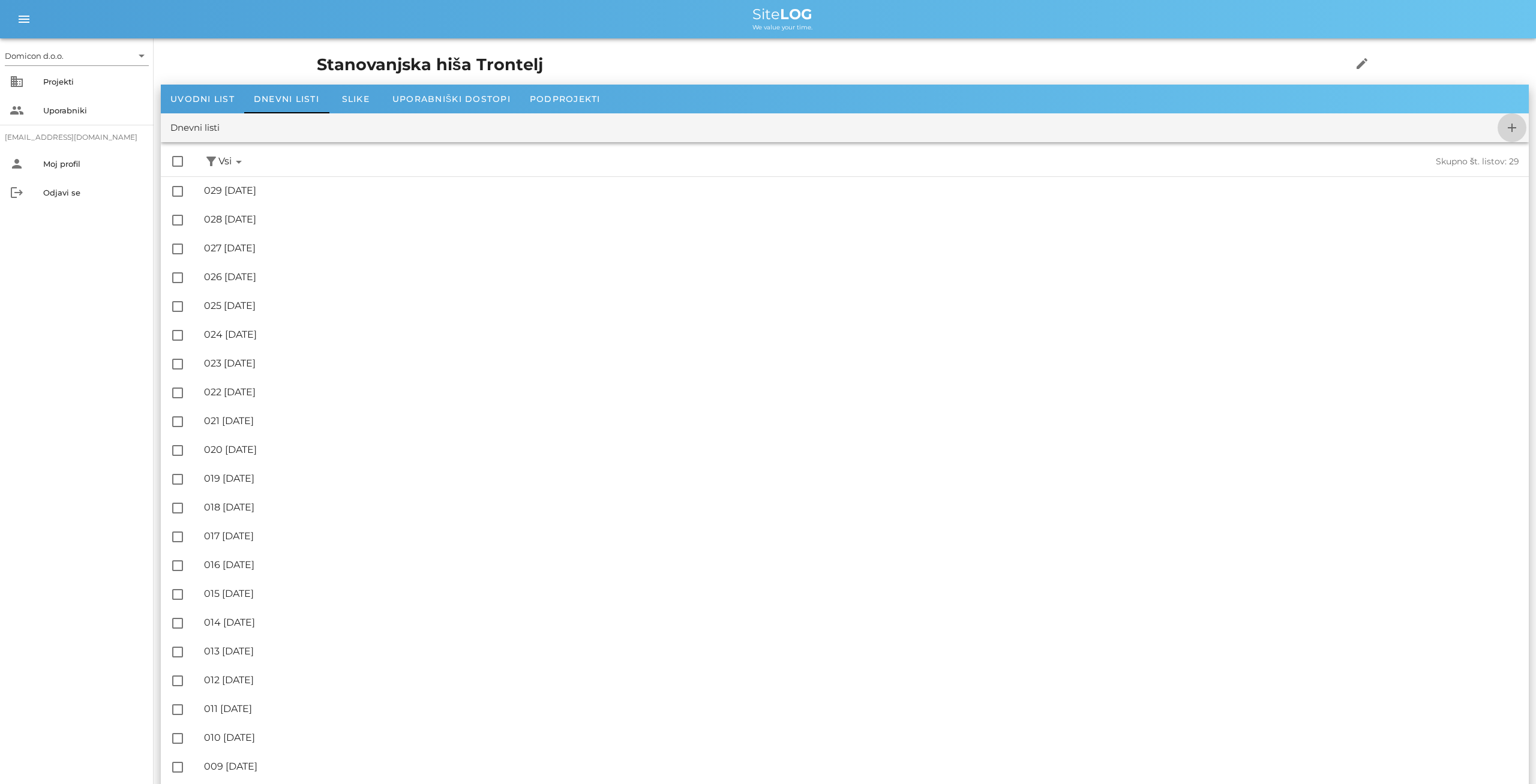
checkbox input "false"
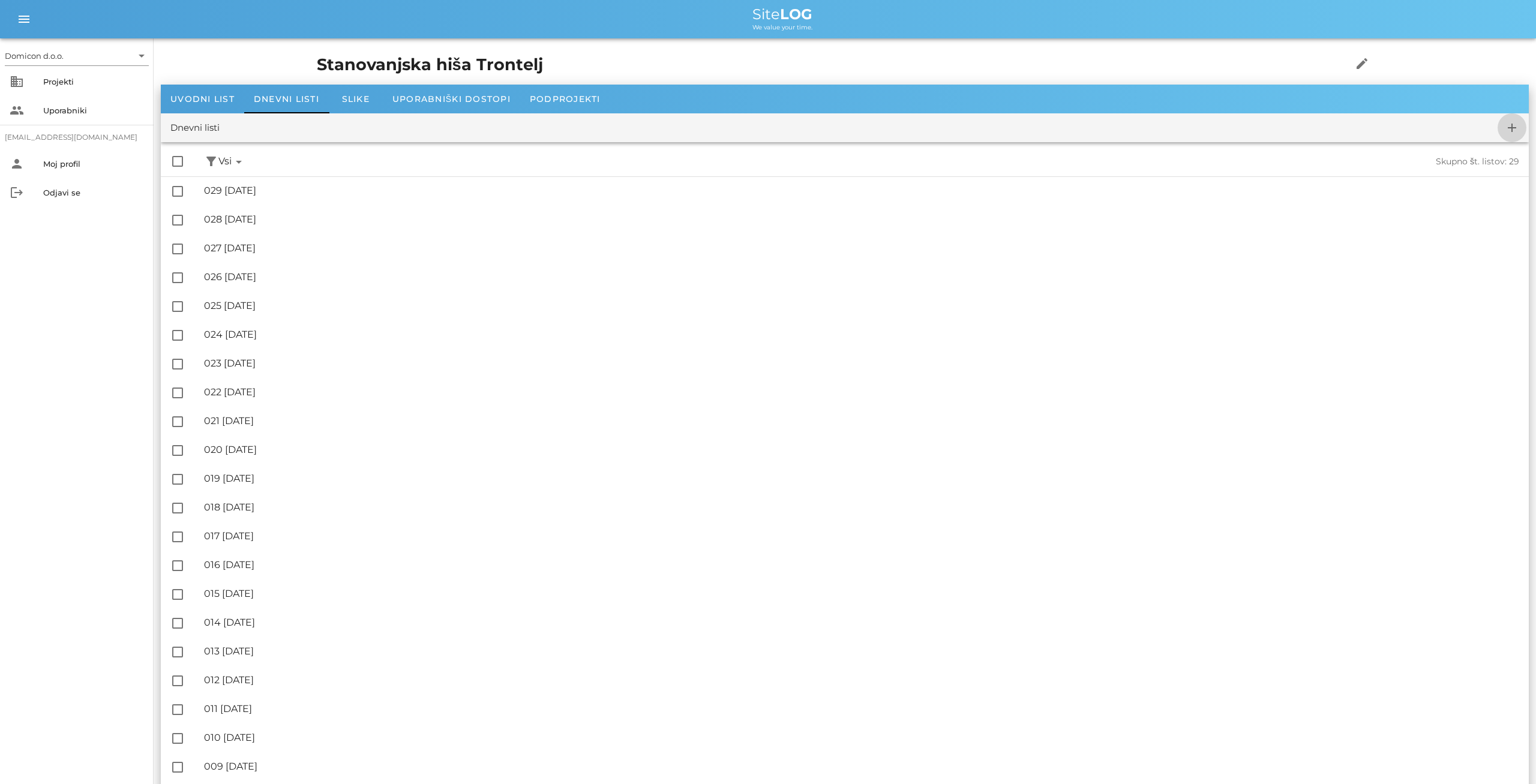
checkbox input "false"
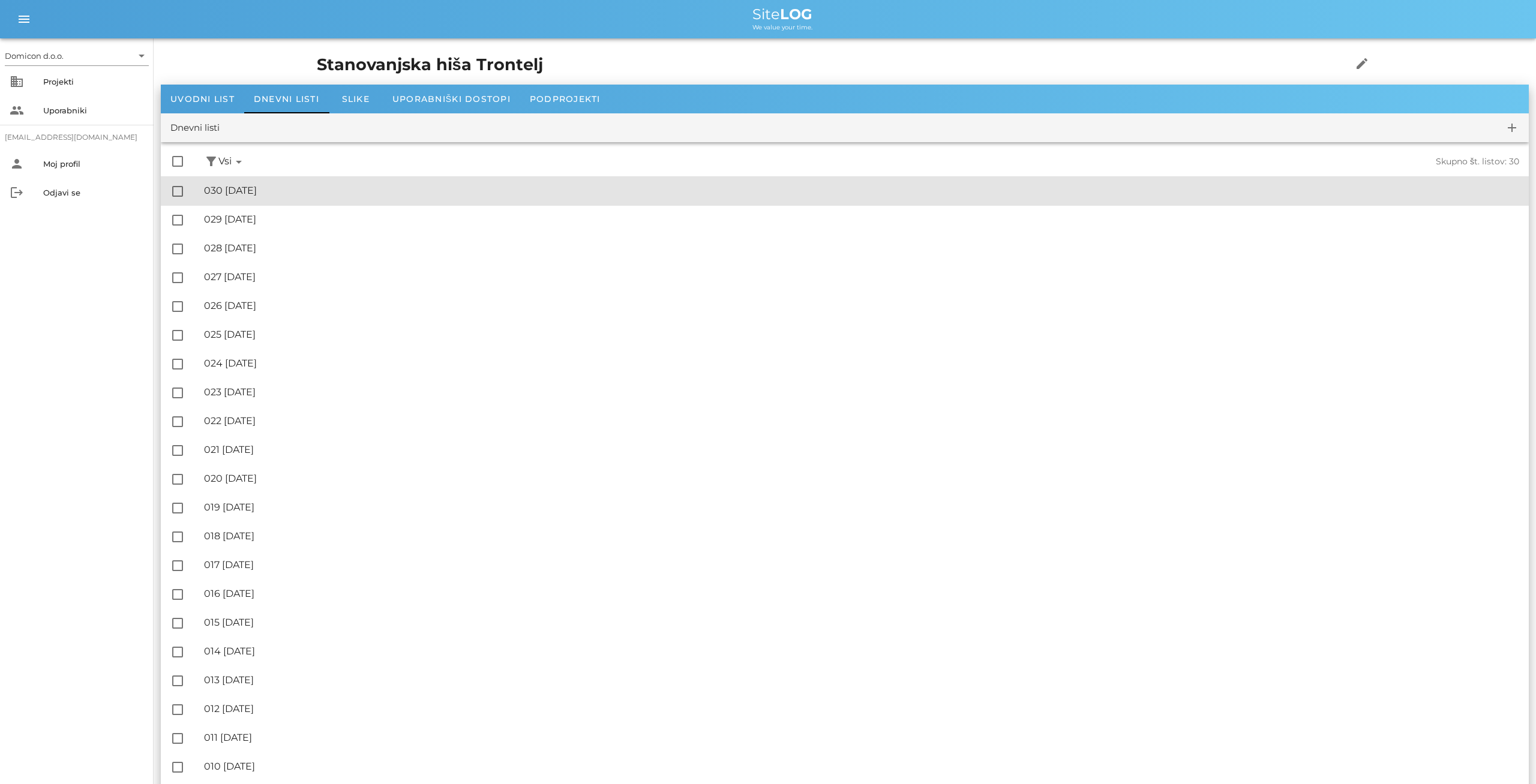
click at [267, 188] on div "🔏 030 [DATE]" at bounding box center [862, 191] width 1316 height 11
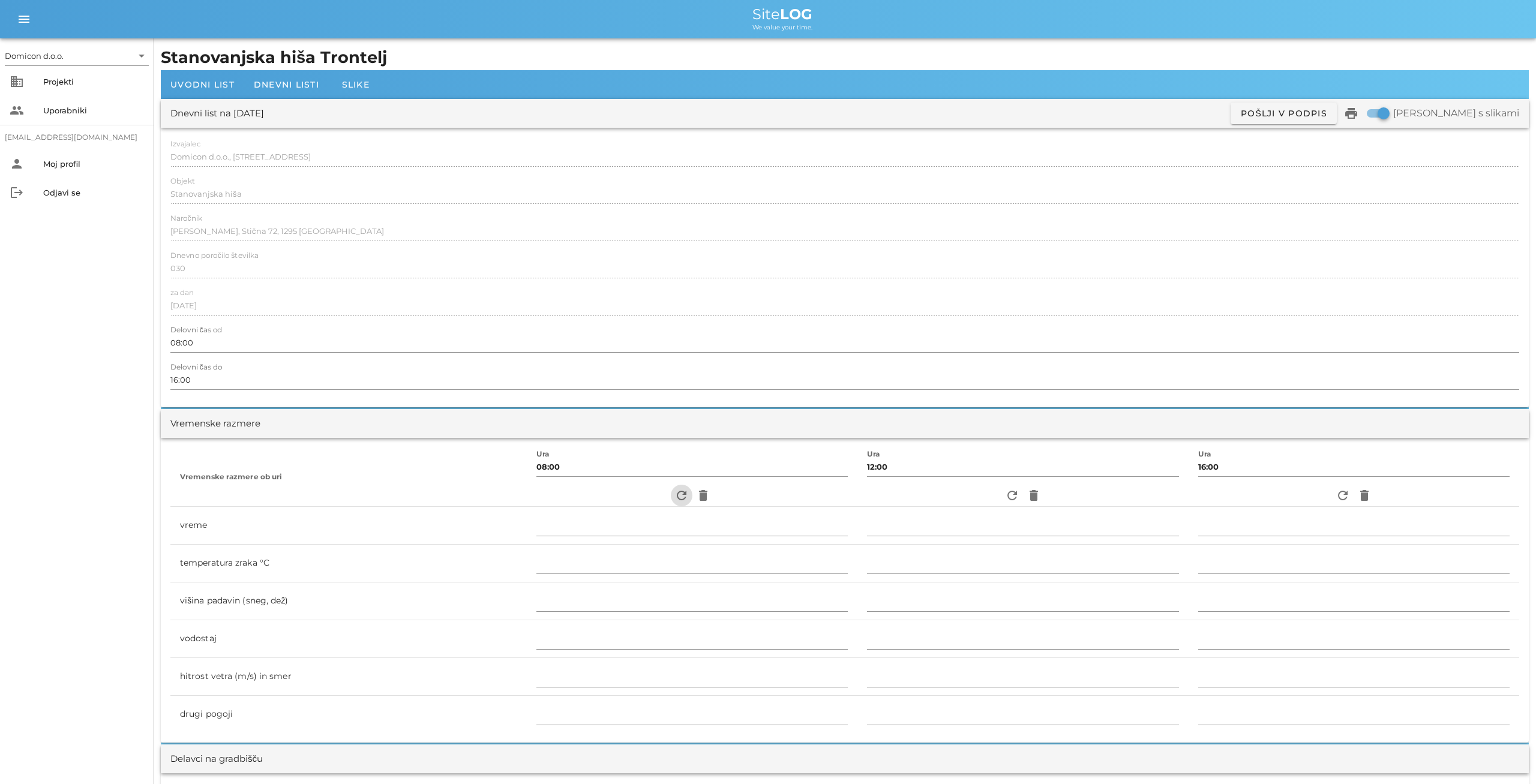
click at [675, 490] on icon "refresh" at bounding box center [681, 495] width 14 height 14
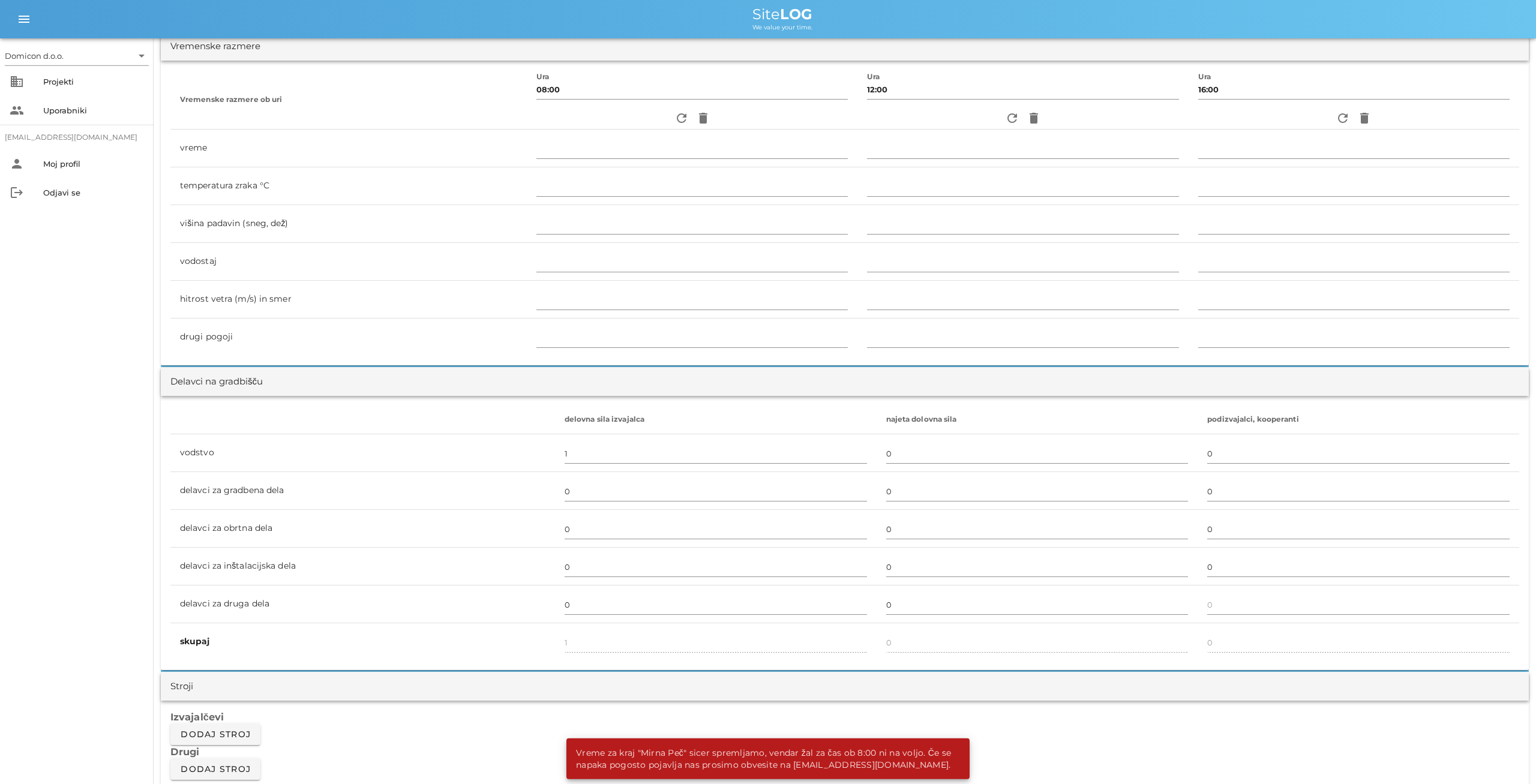
scroll to position [437, 0]
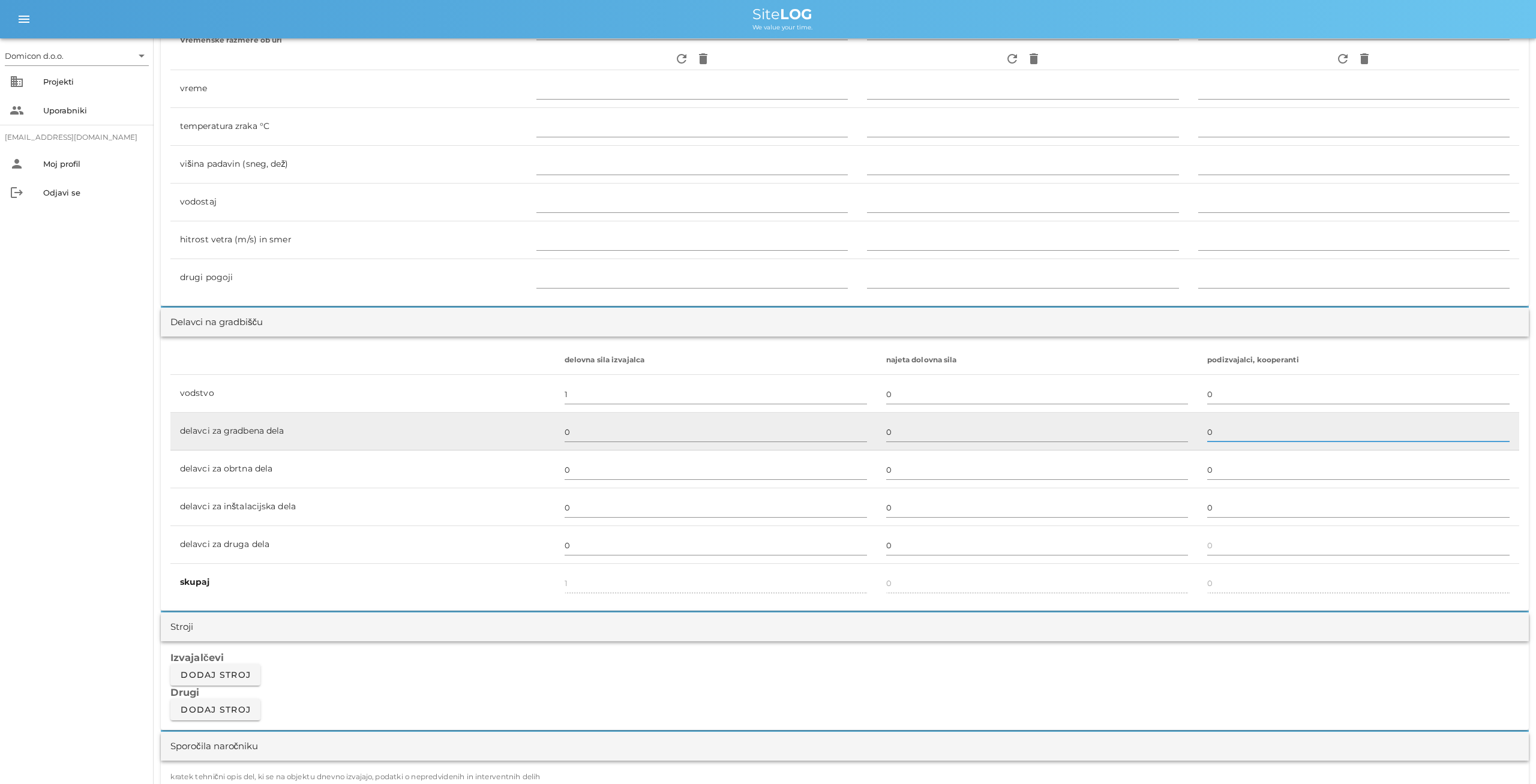
click at [1207, 428] on input "0" at bounding box center [1358, 432] width 303 height 19
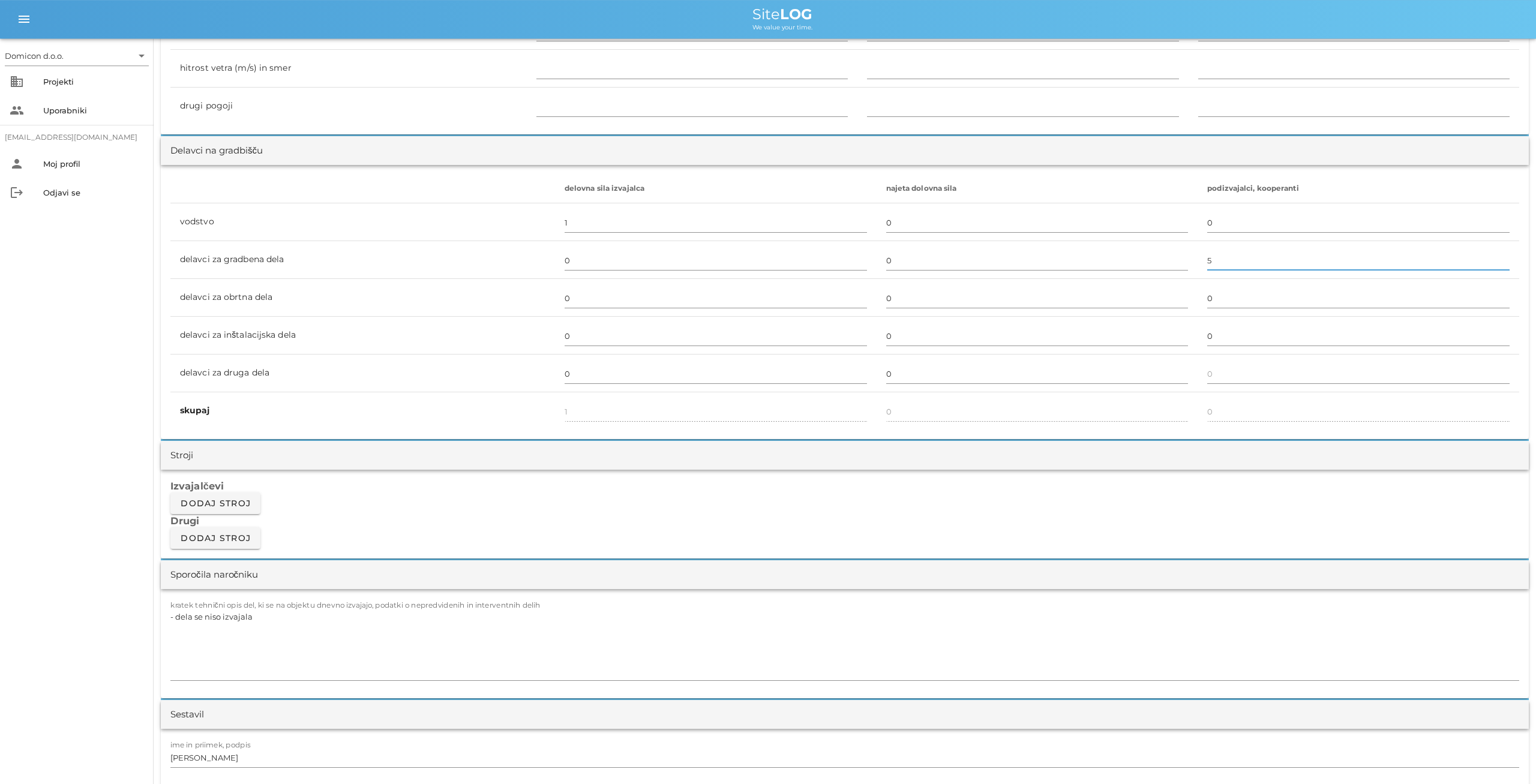
scroll to position [624, 0]
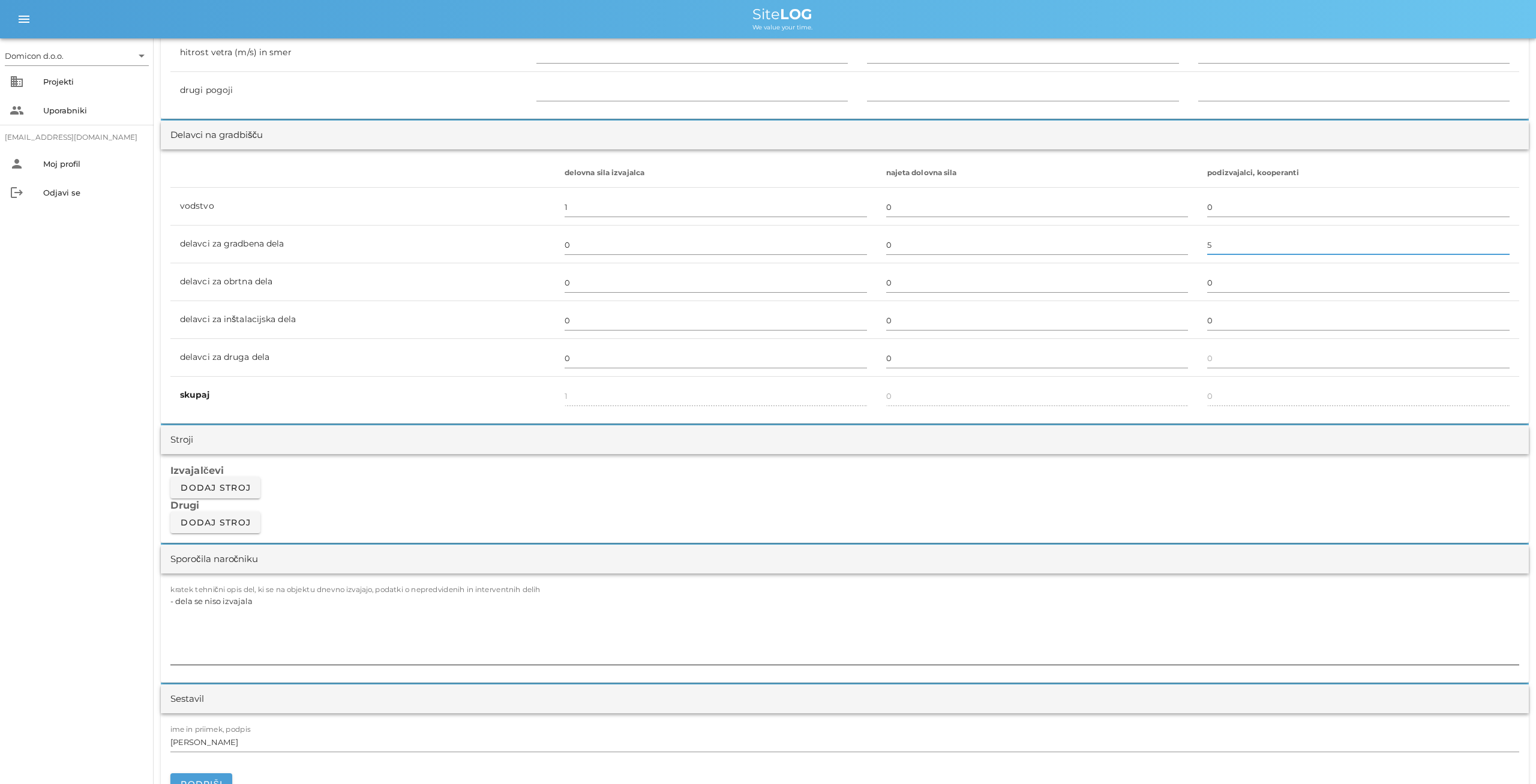
type input "5"
click at [290, 602] on textarea "- dela se niso izvajala" at bounding box center [845, 629] width 1349 height 72
type textarea "- vezanje in polaganje armature za AB temeljno ploščo"
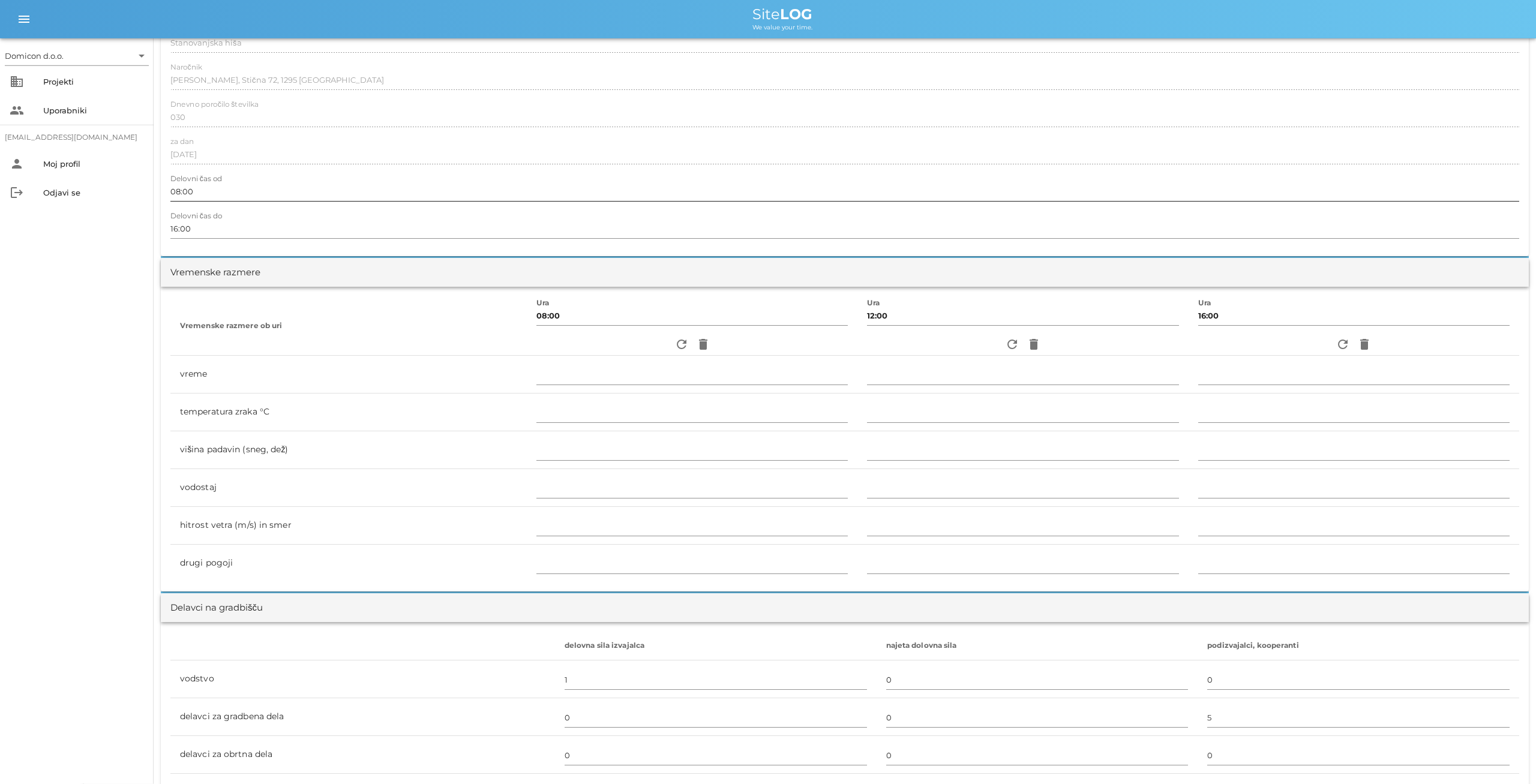
scroll to position [0, 0]
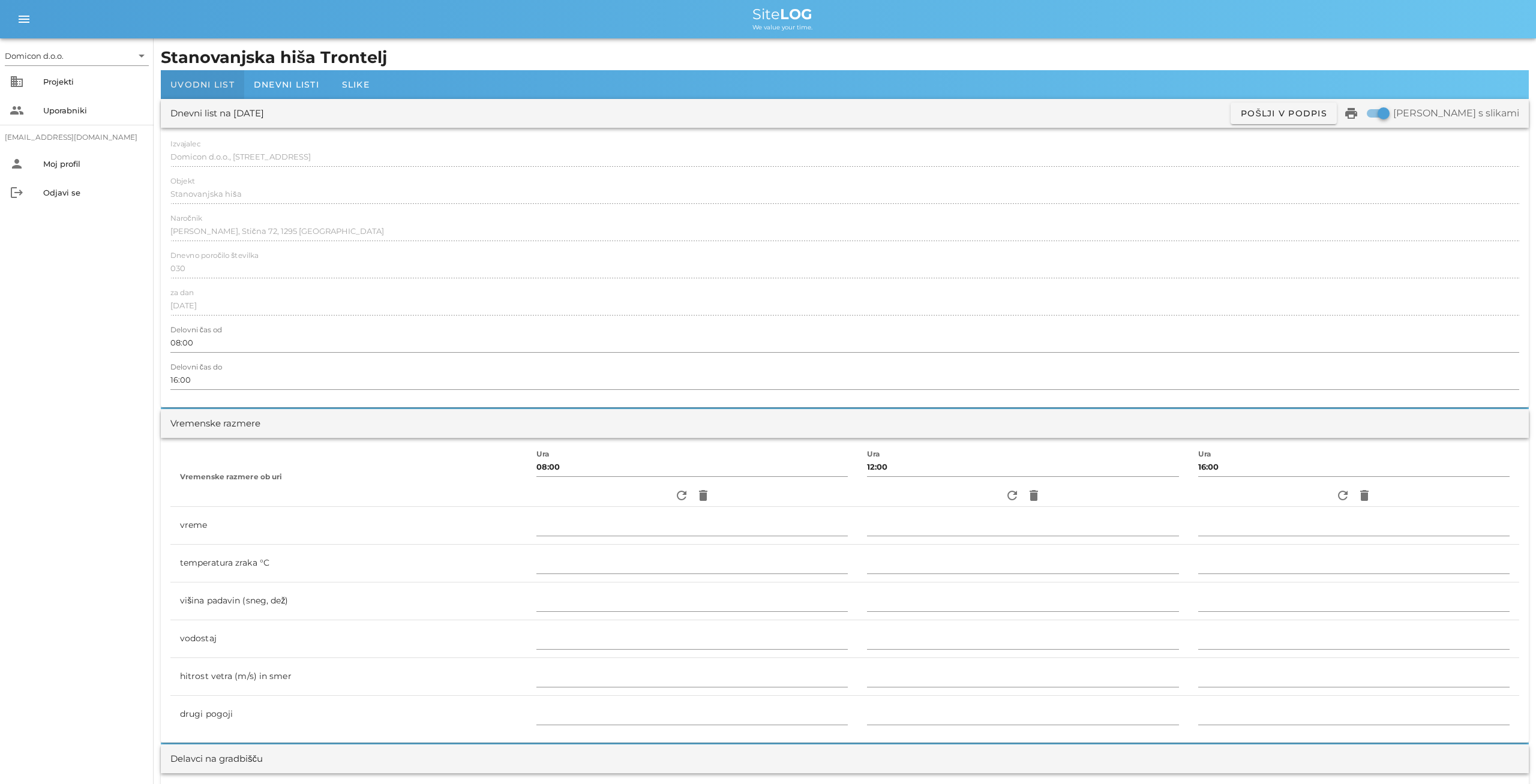
click at [219, 84] on span "Uvodni list" at bounding box center [202, 84] width 64 height 11
